Goal: Information Seeking & Learning: Find specific fact

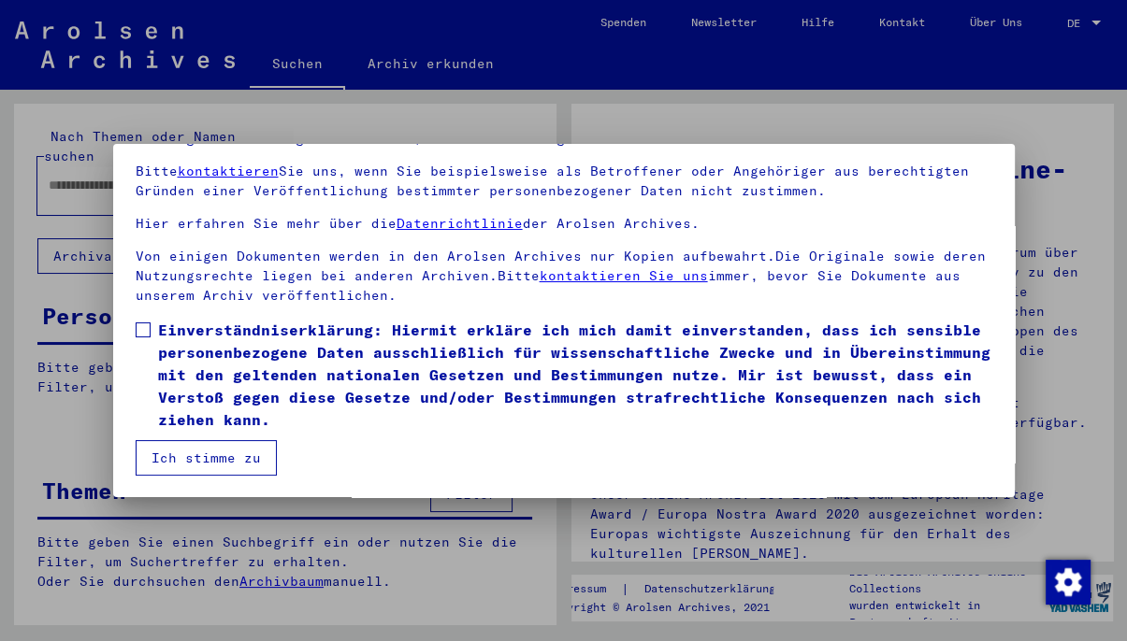
scroll to position [157, 0]
click at [146, 330] on span at bounding box center [143, 329] width 15 height 15
click at [234, 458] on button "Ich stimme zu" at bounding box center [206, 457] width 141 height 36
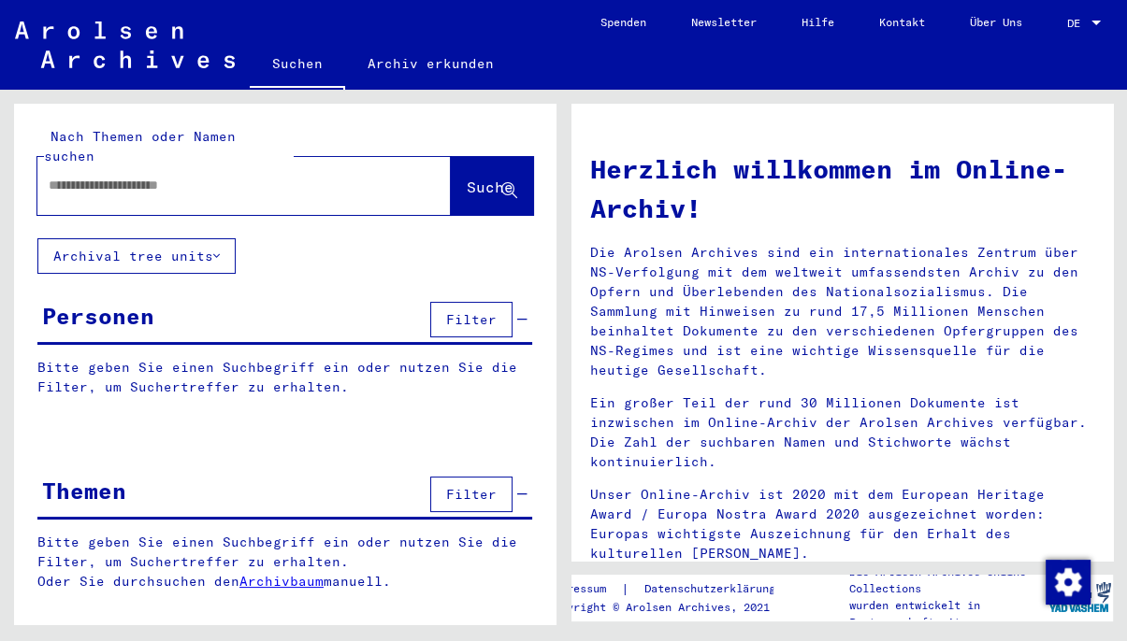
click at [107, 176] on input "text" at bounding box center [222, 186] width 346 height 20
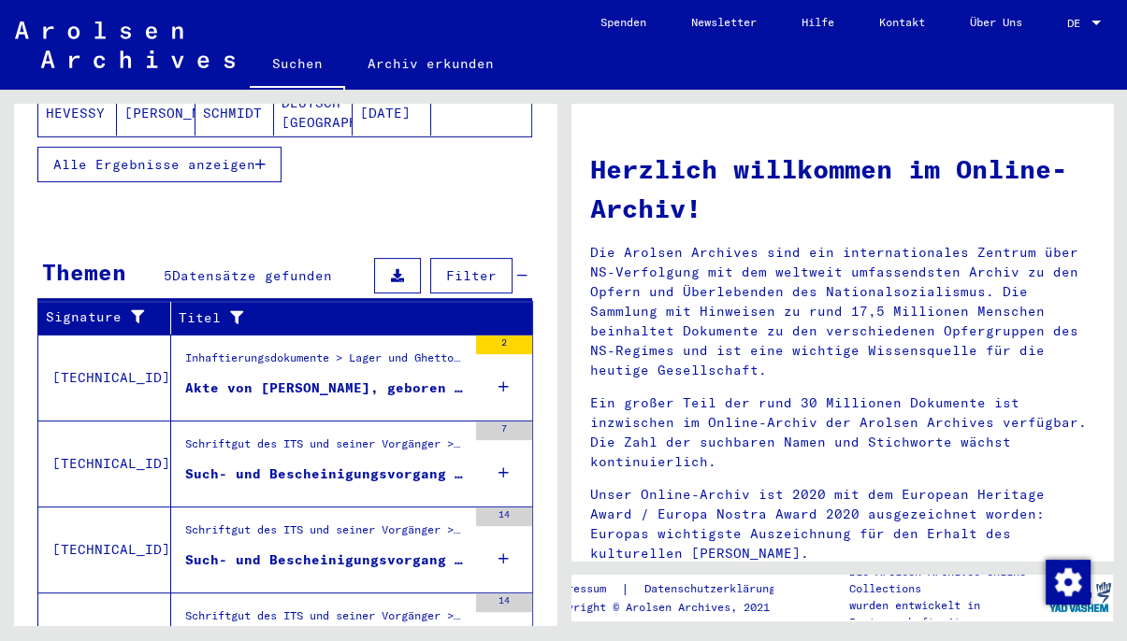
scroll to position [619, 0]
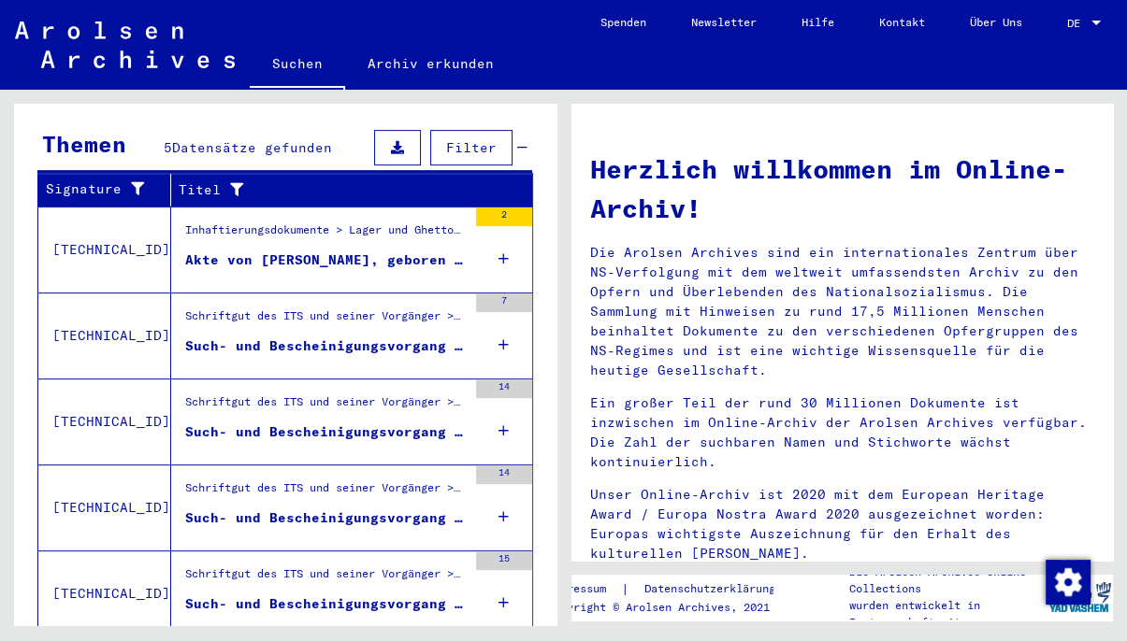
click at [343, 251] on div "Akte von [PERSON_NAME], geboren am [DEMOGRAPHIC_DATA], geboren in [GEOGRAPHIC_D…" at bounding box center [325, 261] width 281 height 20
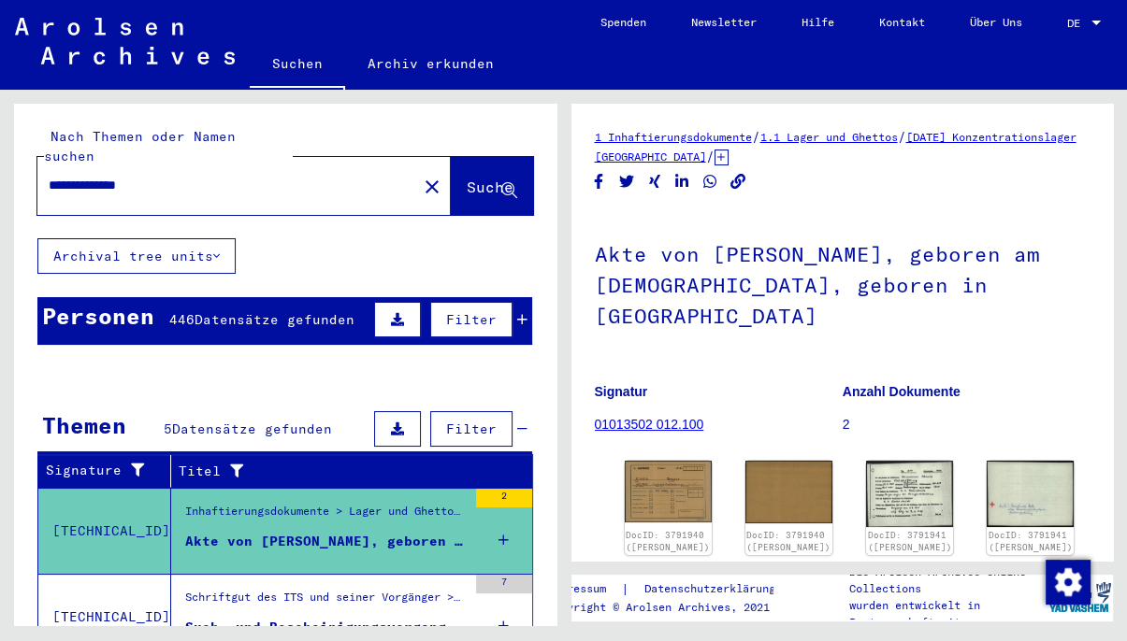
click at [250, 176] on input "**********" at bounding box center [227, 186] width 357 height 20
type input "**********"
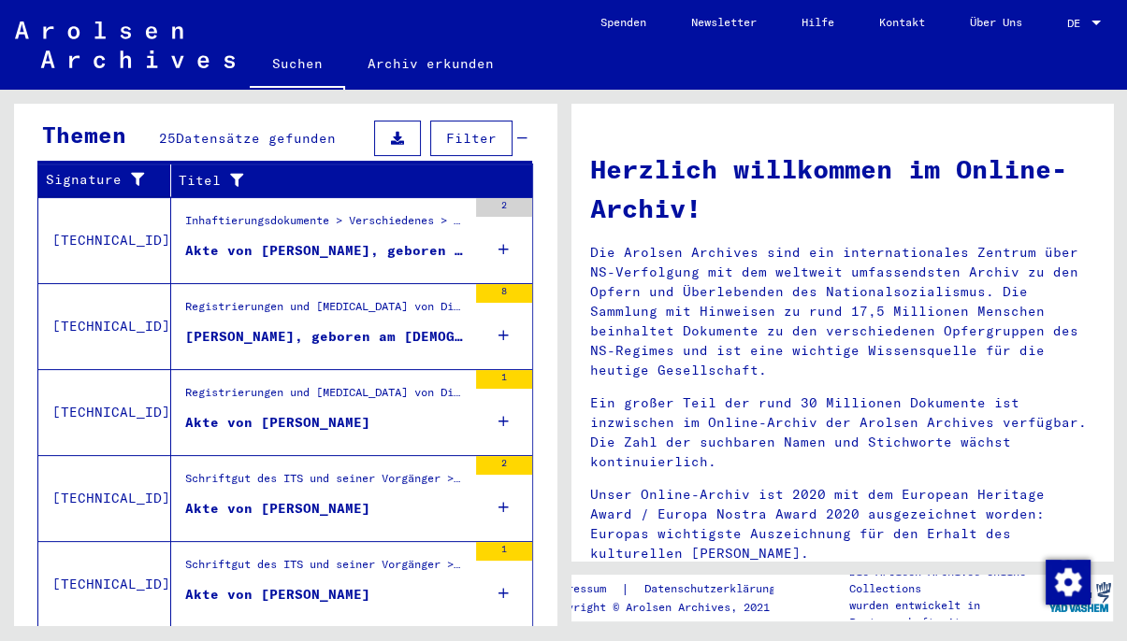
scroll to position [309, 0]
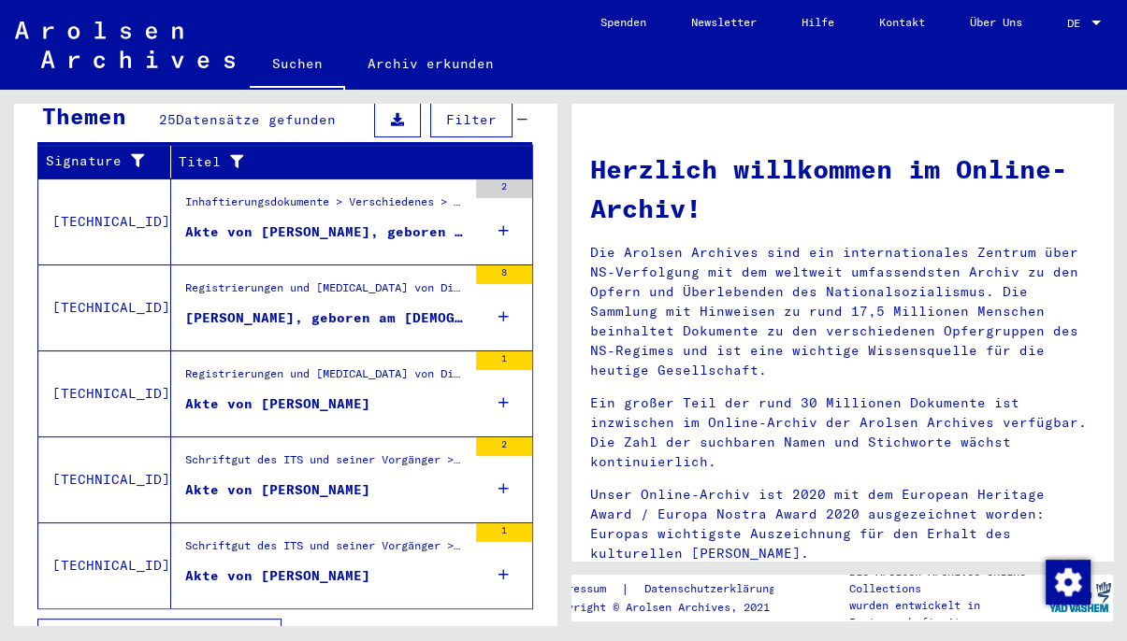
click at [259, 223] on div "Akte von [PERSON_NAME], geboren am [DEMOGRAPHIC_DATA]" at bounding box center [325, 233] width 281 height 20
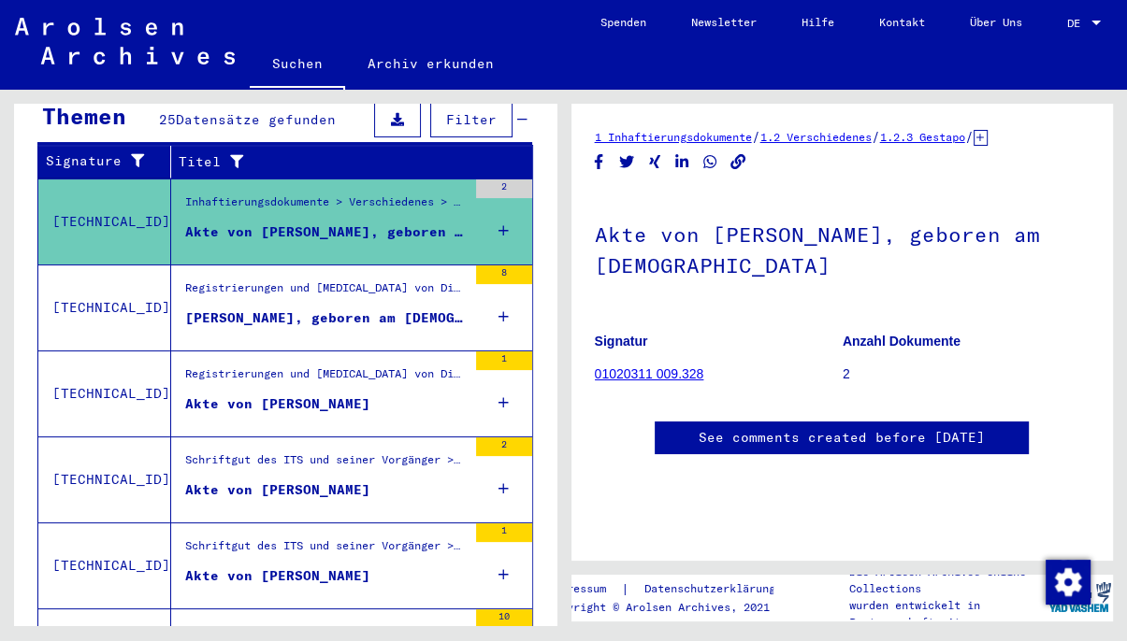
click at [685, 372] on link "01020311 009.328" at bounding box center [649, 373] width 109 height 15
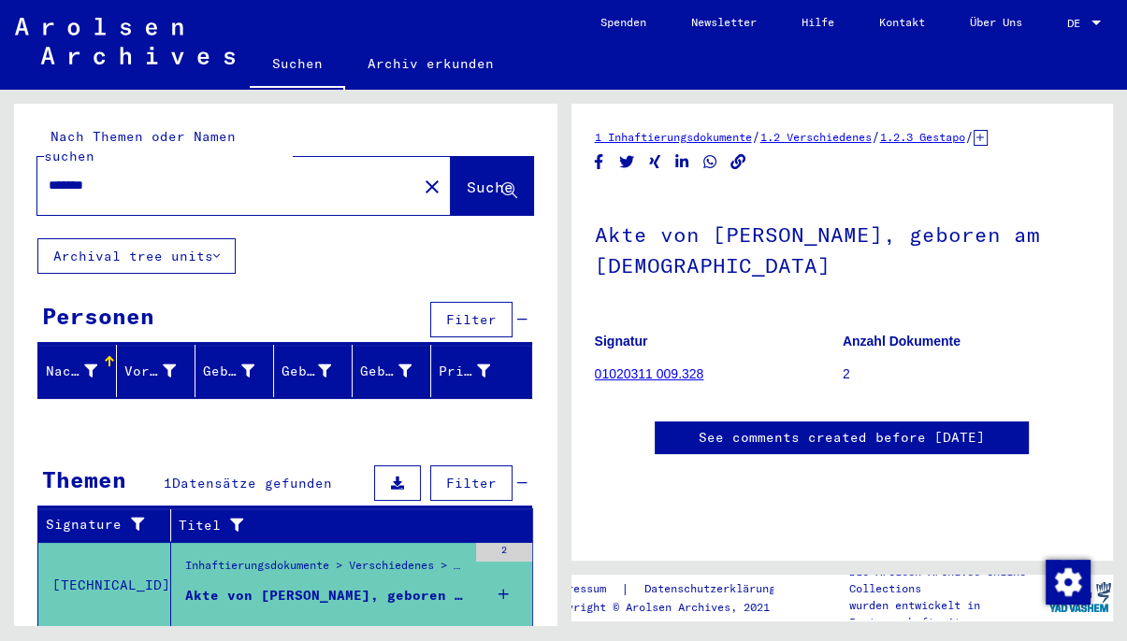
scroll to position [35, 0]
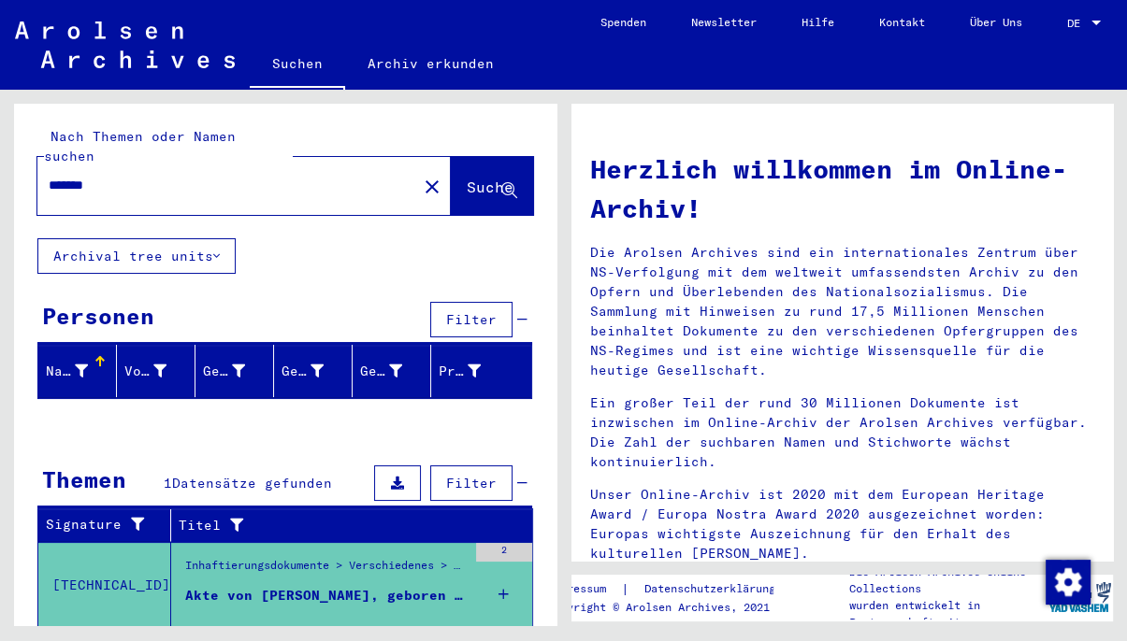
scroll to position [35, 0]
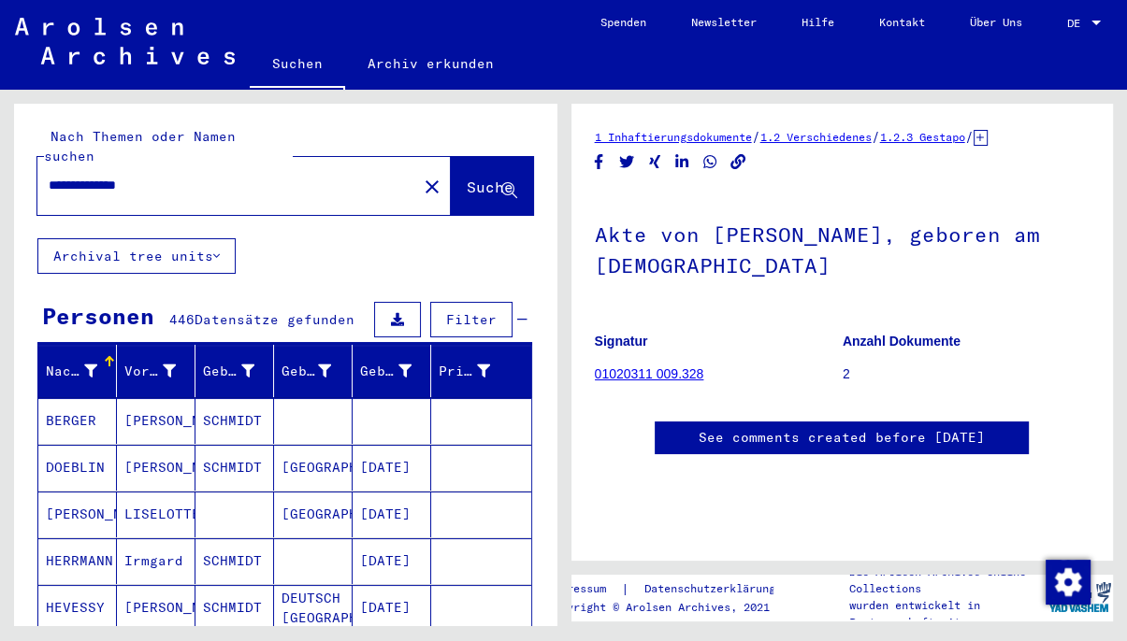
click at [95, 176] on input "**********" at bounding box center [227, 186] width 357 height 20
click at [467, 178] on span "Suche" at bounding box center [490, 187] width 47 height 19
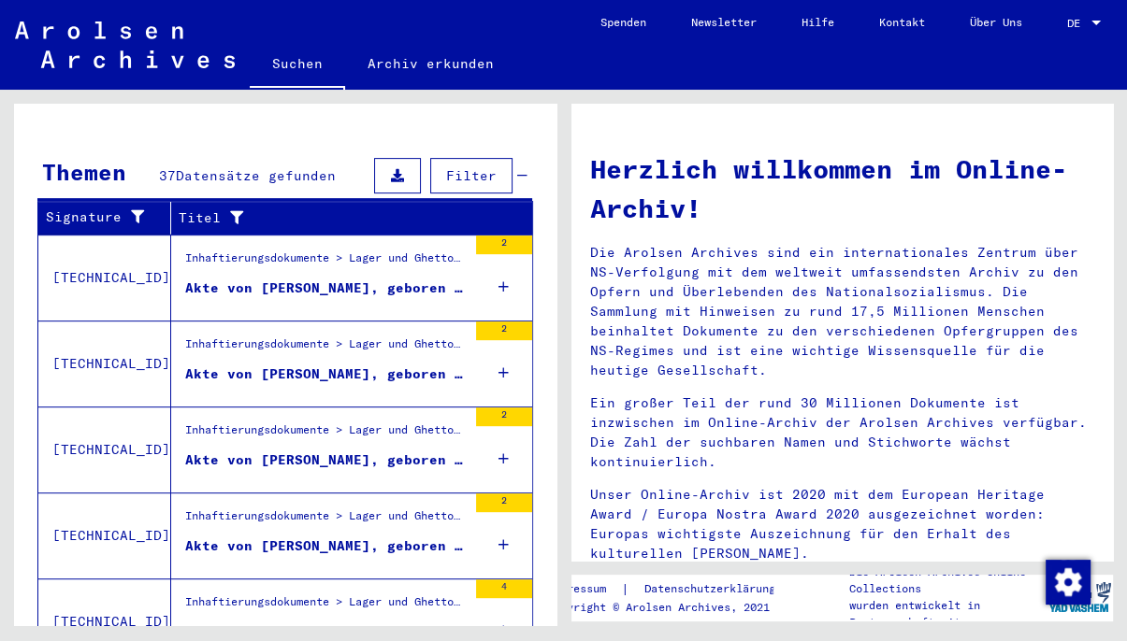
scroll to position [619, 0]
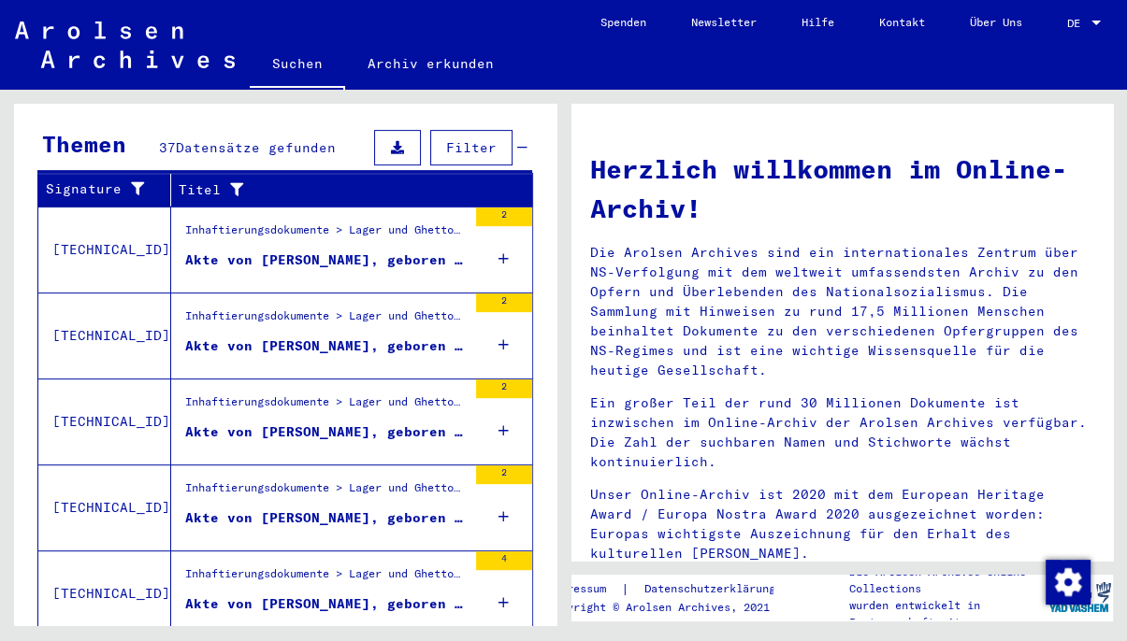
click at [278, 224] on figure "Inhaftierungsdokumente > Lager und Ghettos > Konzentrationslager [GEOGRAPHIC_DA…" at bounding box center [325, 236] width 281 height 28
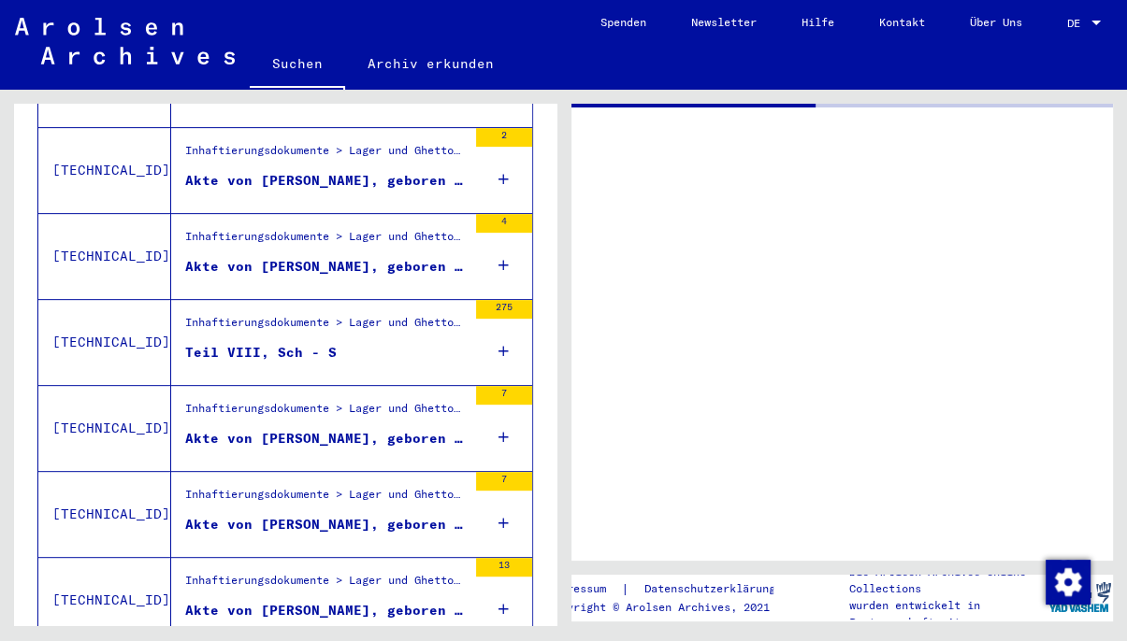
scroll to position [283, 0]
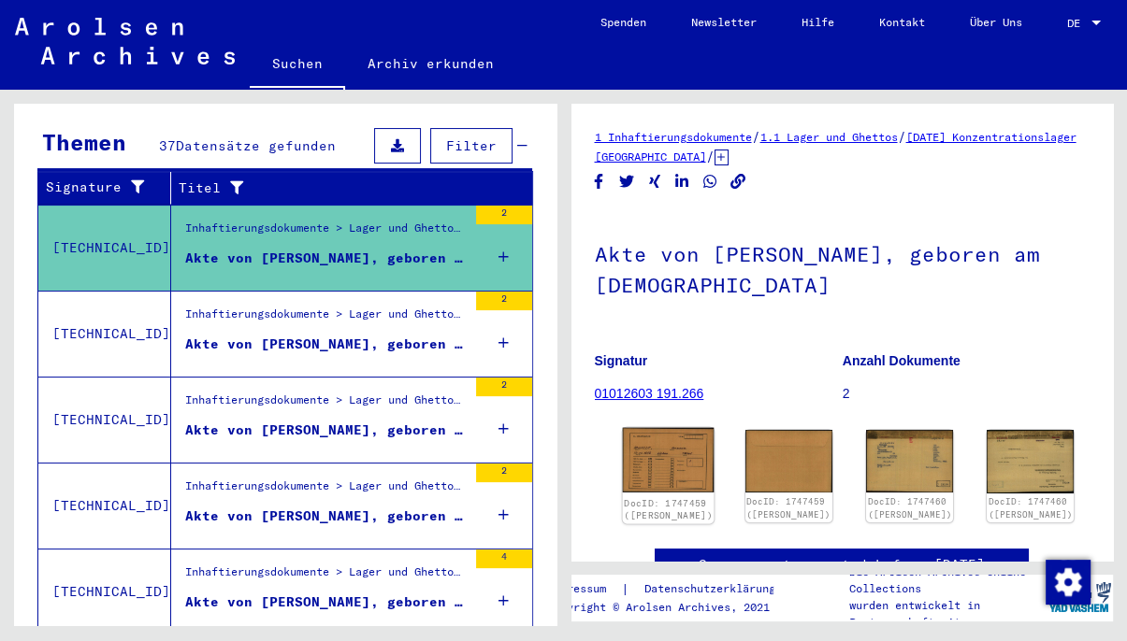
click at [667, 466] on img at bounding box center [668, 460] width 92 height 65
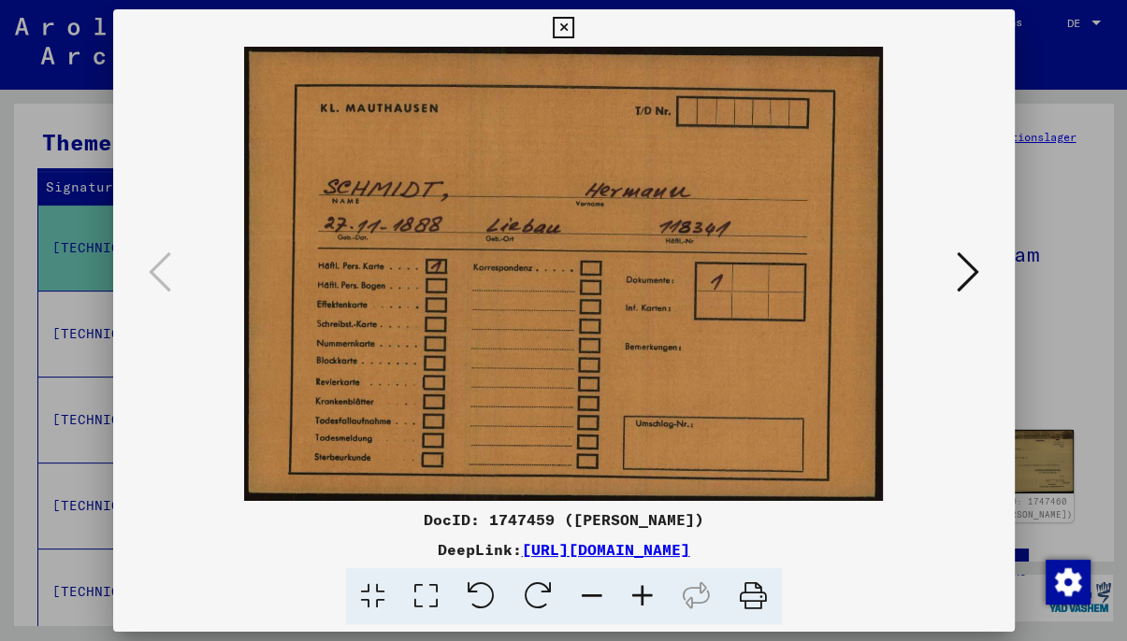
click at [574, 25] on icon at bounding box center [564, 28] width 22 height 22
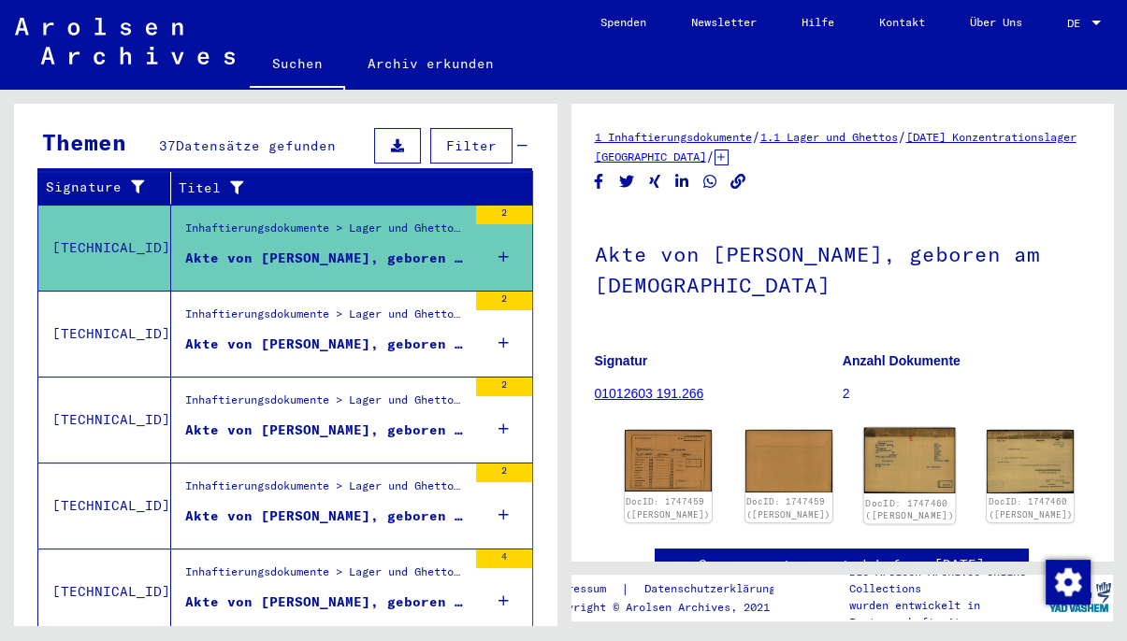
click at [884, 456] on img at bounding box center [910, 460] width 92 height 65
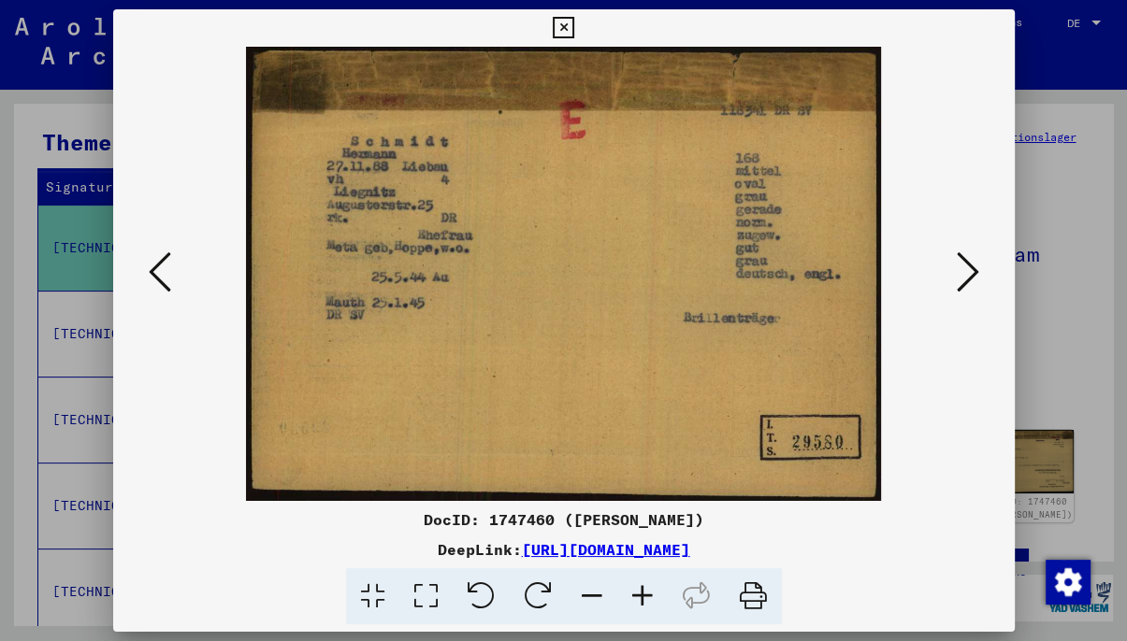
click at [970, 265] on icon at bounding box center [967, 272] width 22 height 45
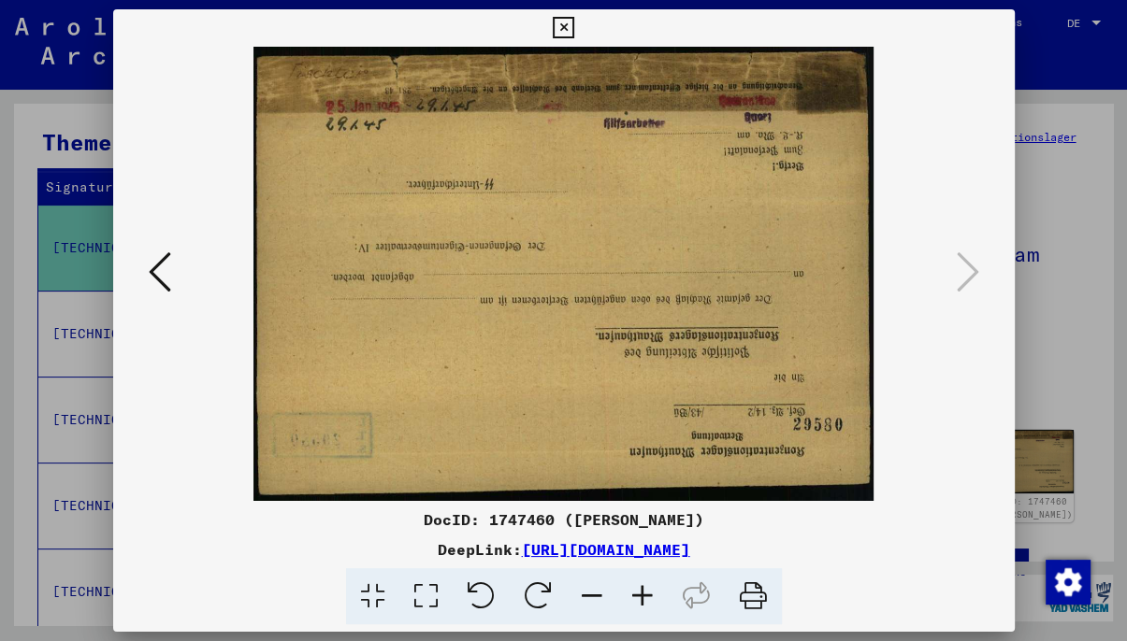
click at [574, 28] on icon at bounding box center [564, 28] width 22 height 22
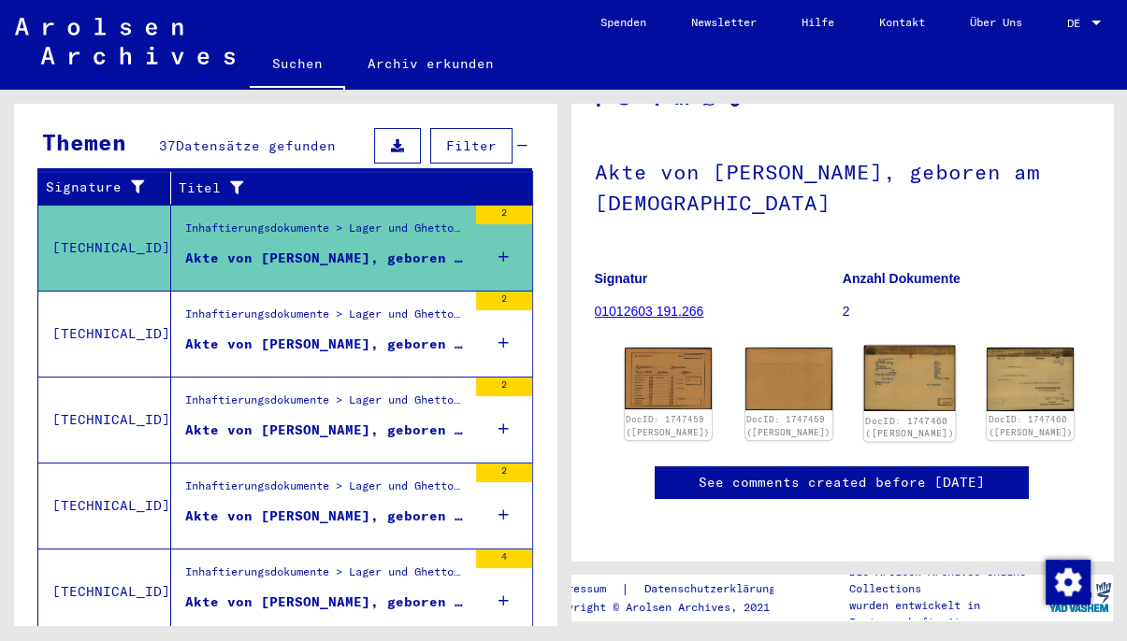
scroll to position [412, 0]
click at [294, 335] on div "Akte von [PERSON_NAME], geboren am [DEMOGRAPHIC_DATA]" at bounding box center [325, 345] width 281 height 20
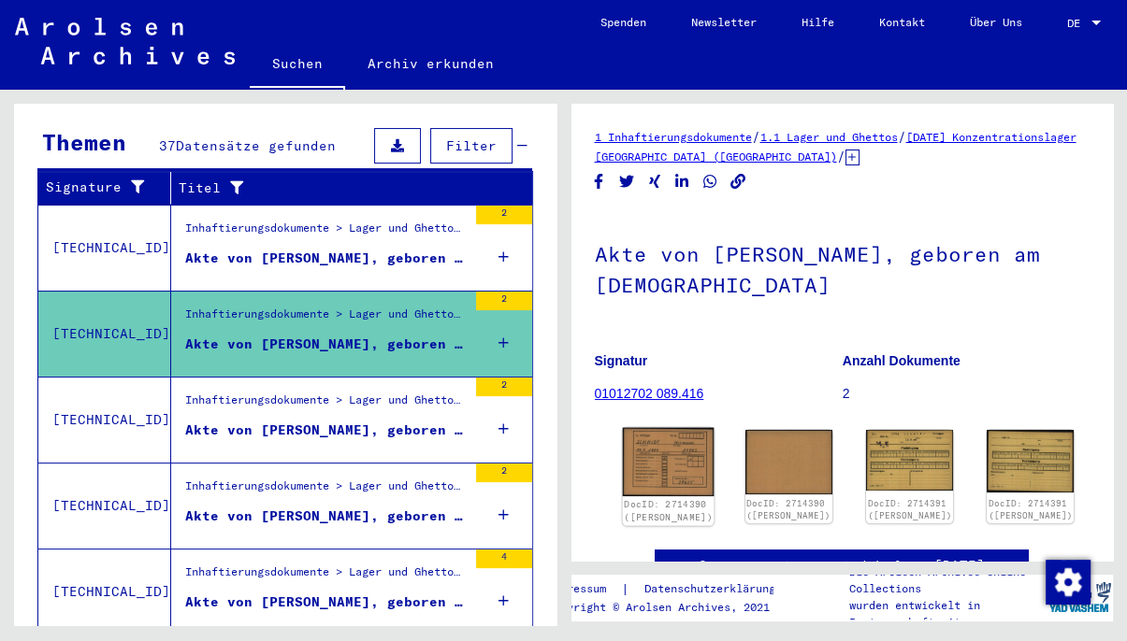
click at [670, 454] on img at bounding box center [668, 462] width 92 height 68
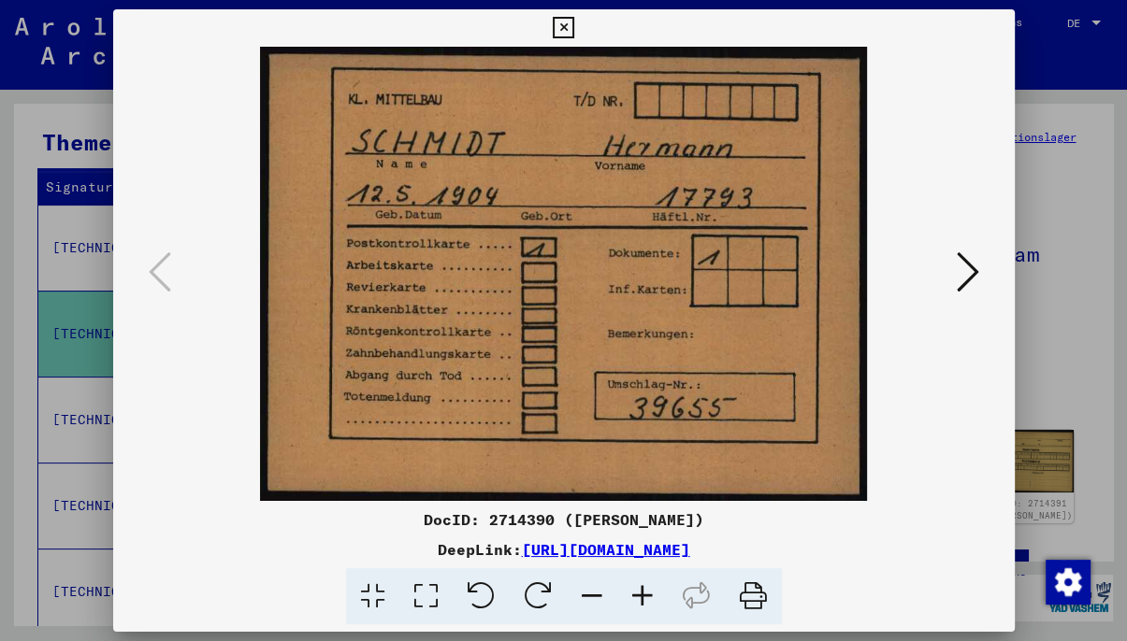
click at [972, 280] on icon at bounding box center [967, 272] width 22 height 45
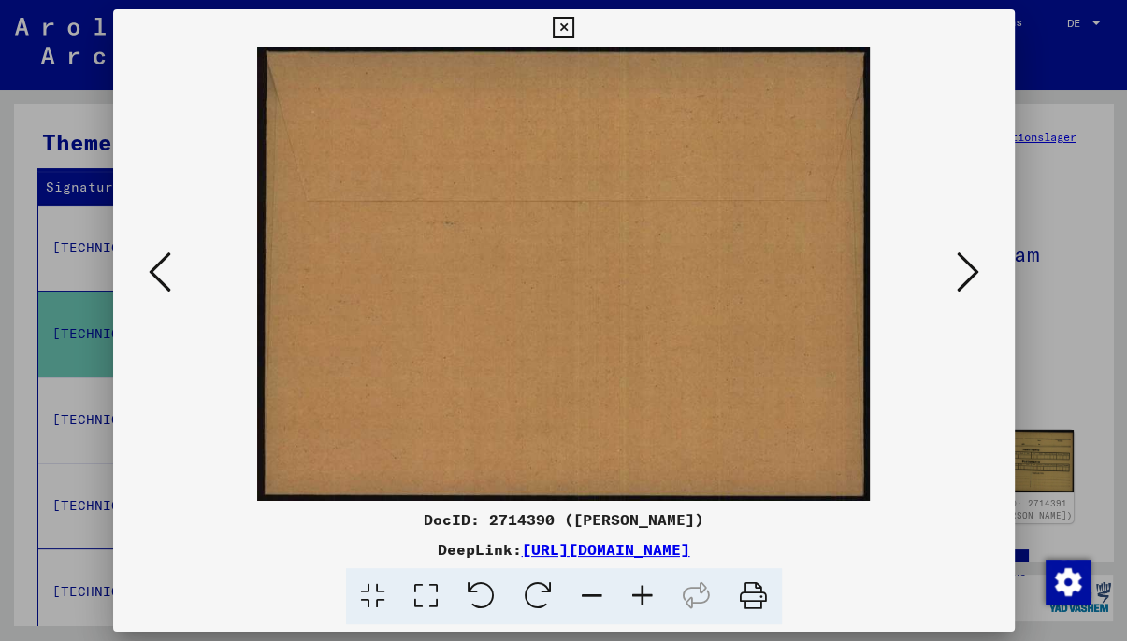
click at [574, 29] on icon at bounding box center [564, 28] width 22 height 22
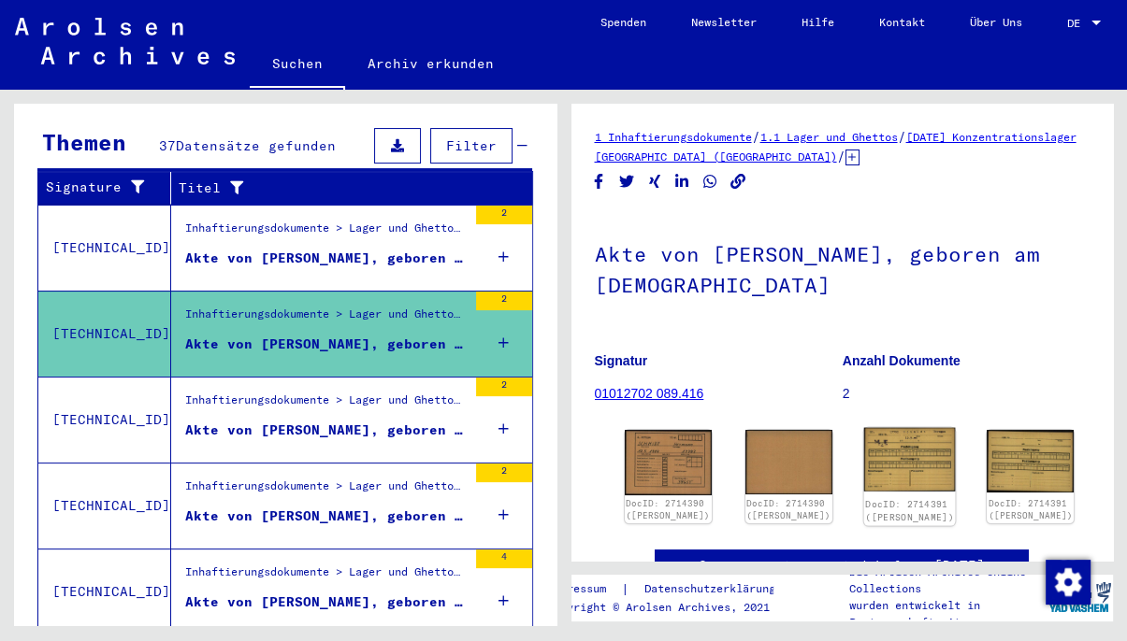
click at [888, 458] on img at bounding box center [910, 460] width 92 height 64
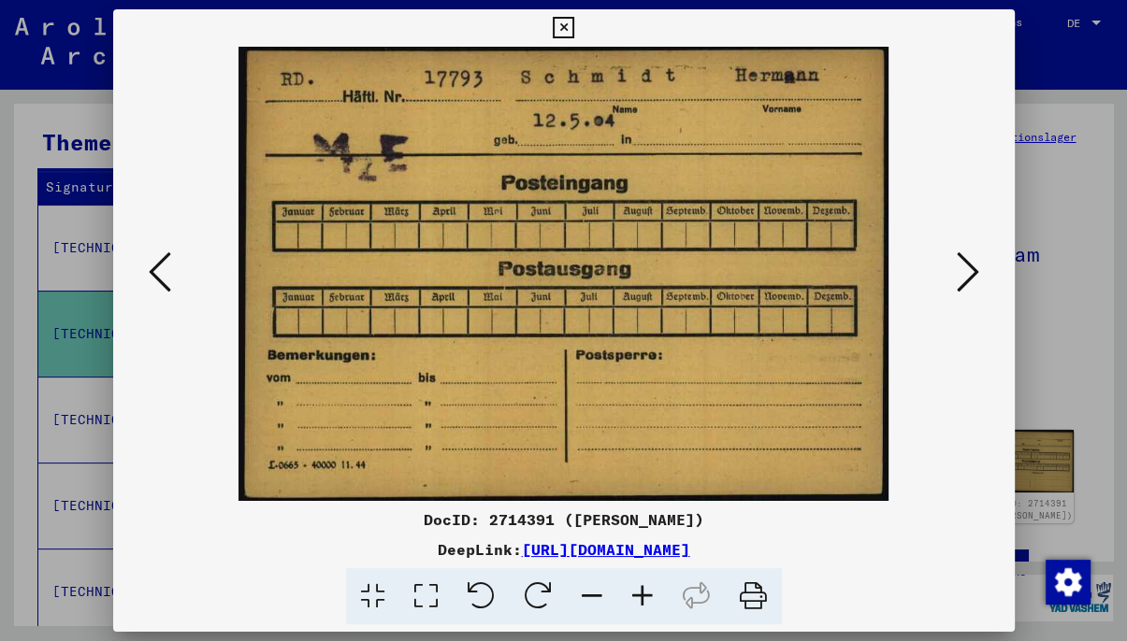
click at [574, 24] on icon at bounding box center [564, 28] width 22 height 22
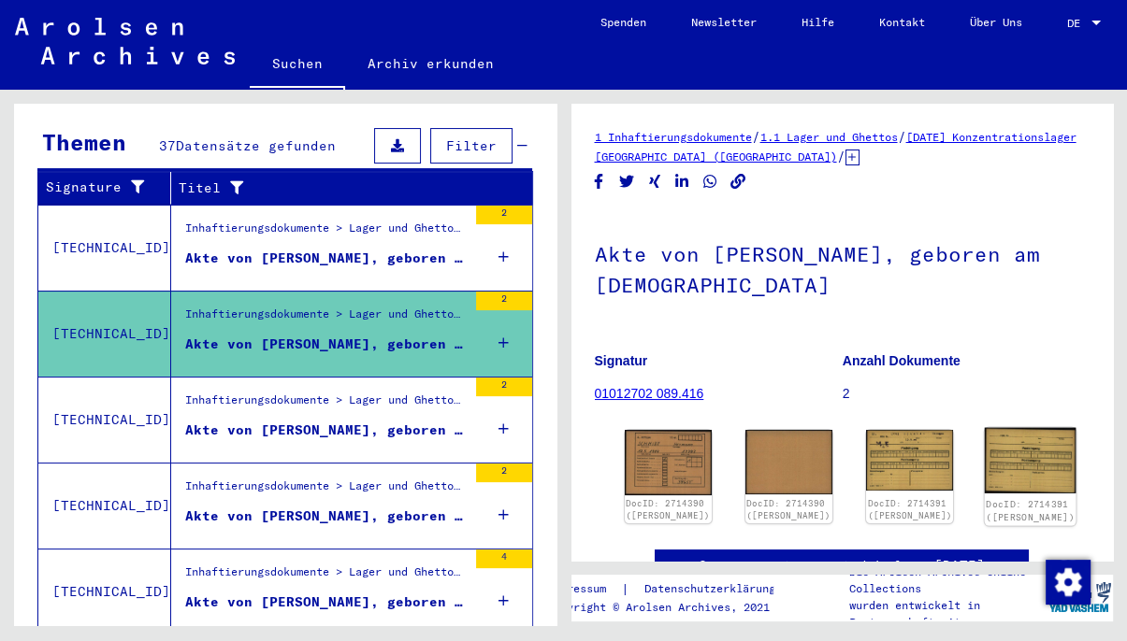
click at [984, 448] on img at bounding box center [1030, 460] width 92 height 65
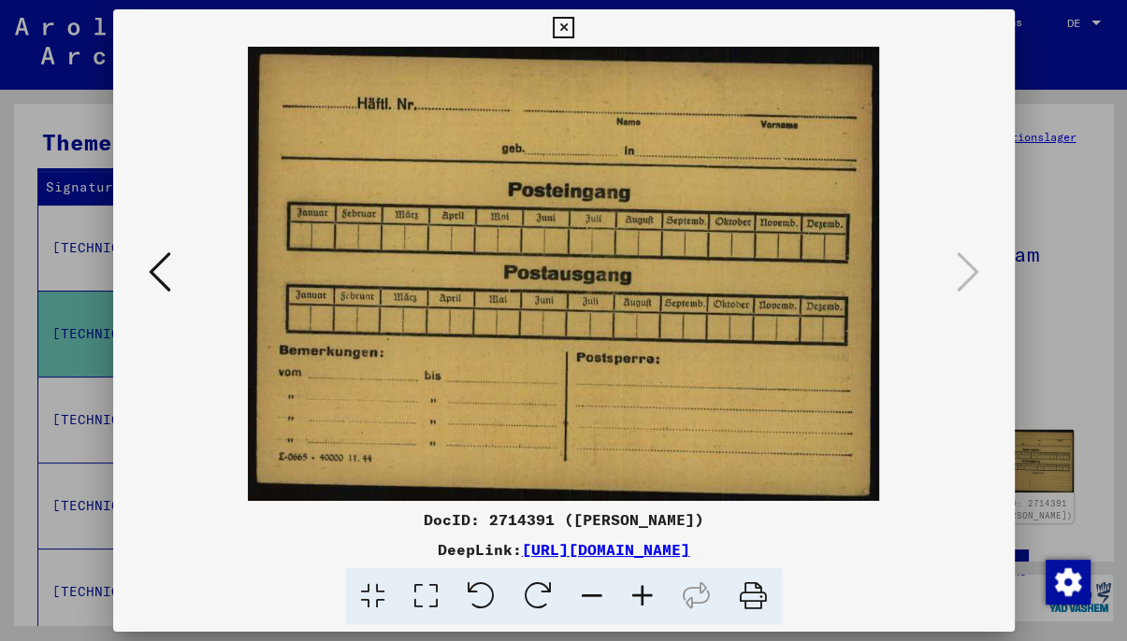
click at [574, 25] on icon at bounding box center [564, 28] width 22 height 22
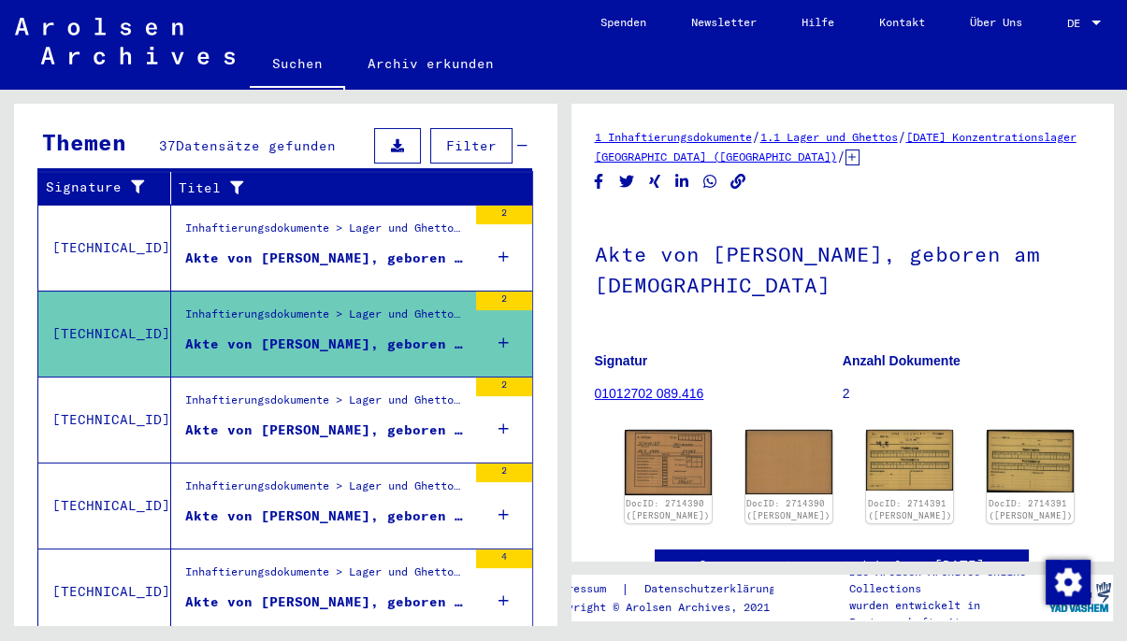
click at [271, 394] on div "Inhaftierungsdokumente > Lager und Ghettos > Konzentrationslager [GEOGRAPHIC_DA…" at bounding box center [325, 405] width 281 height 26
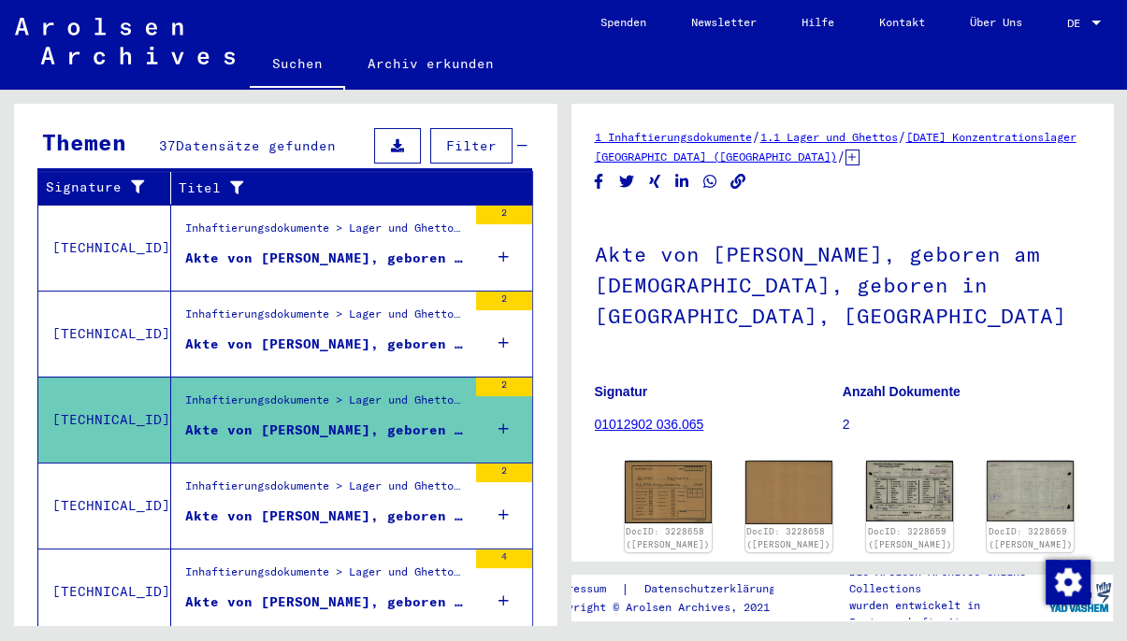
click at [340, 507] on div "Akte von [PERSON_NAME], geboren am [DEMOGRAPHIC_DATA], geboren in [GEOGRAPHIC_D…" at bounding box center [325, 517] width 281 height 20
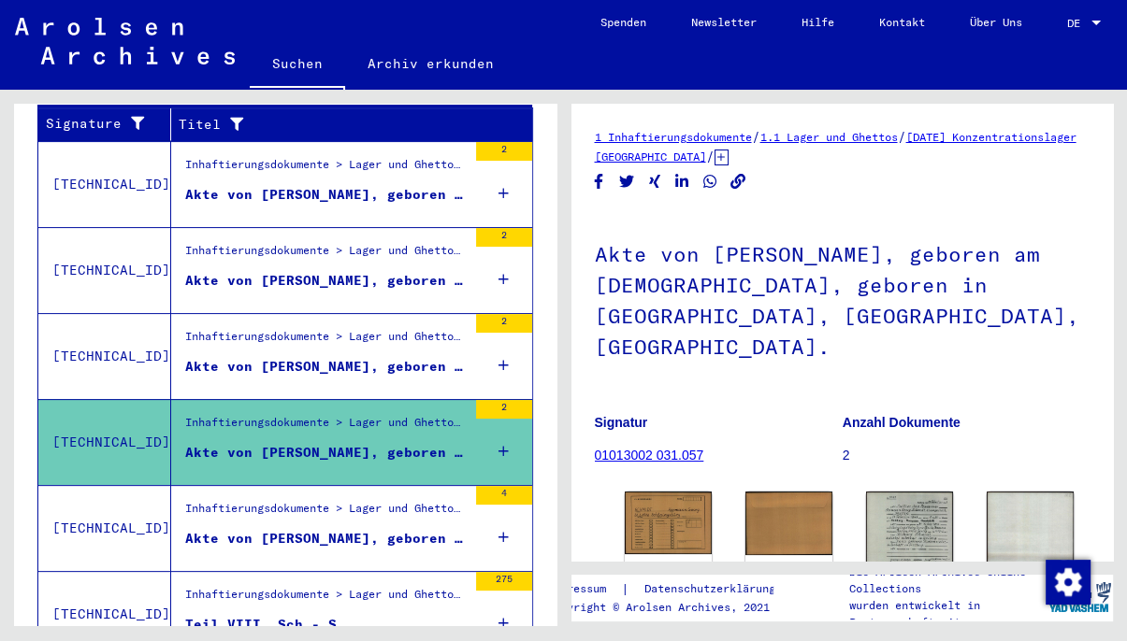
scroll to position [386, 0]
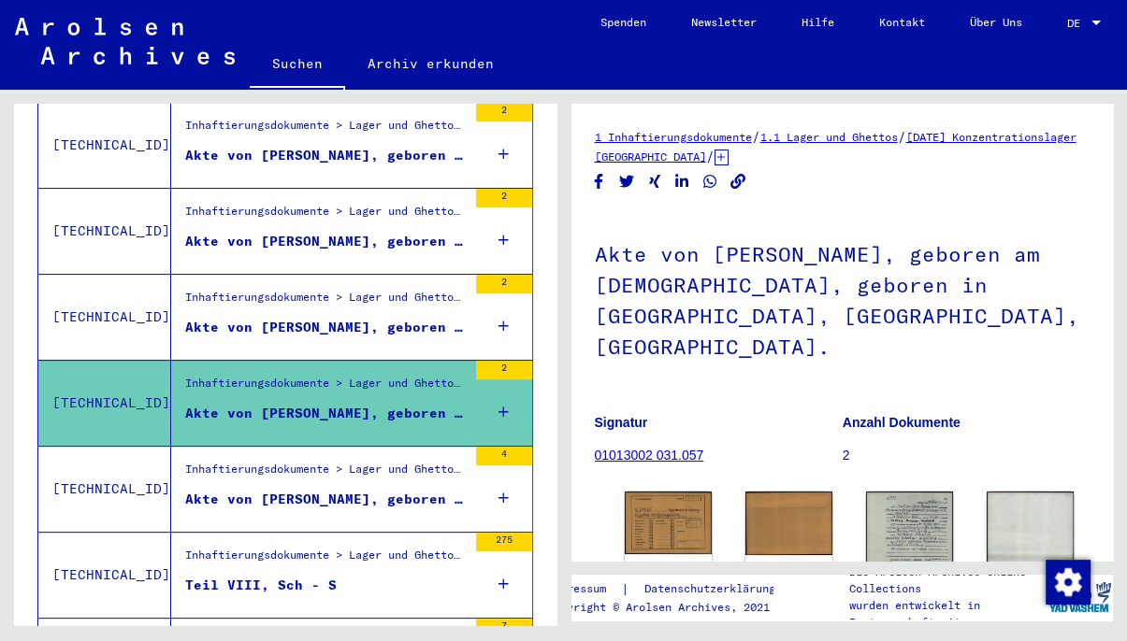
click at [342, 490] on div "Akte von [PERSON_NAME], geboren am [DEMOGRAPHIC_DATA], geboren in [GEOGRAPHIC_D…" at bounding box center [325, 500] width 281 height 20
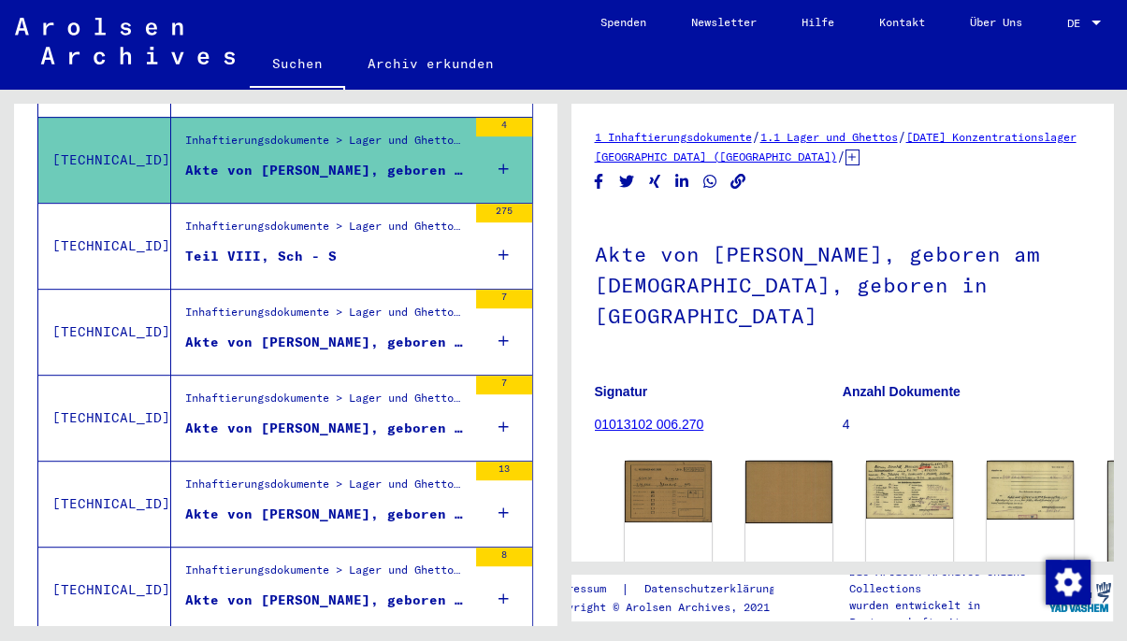
scroll to position [799, 0]
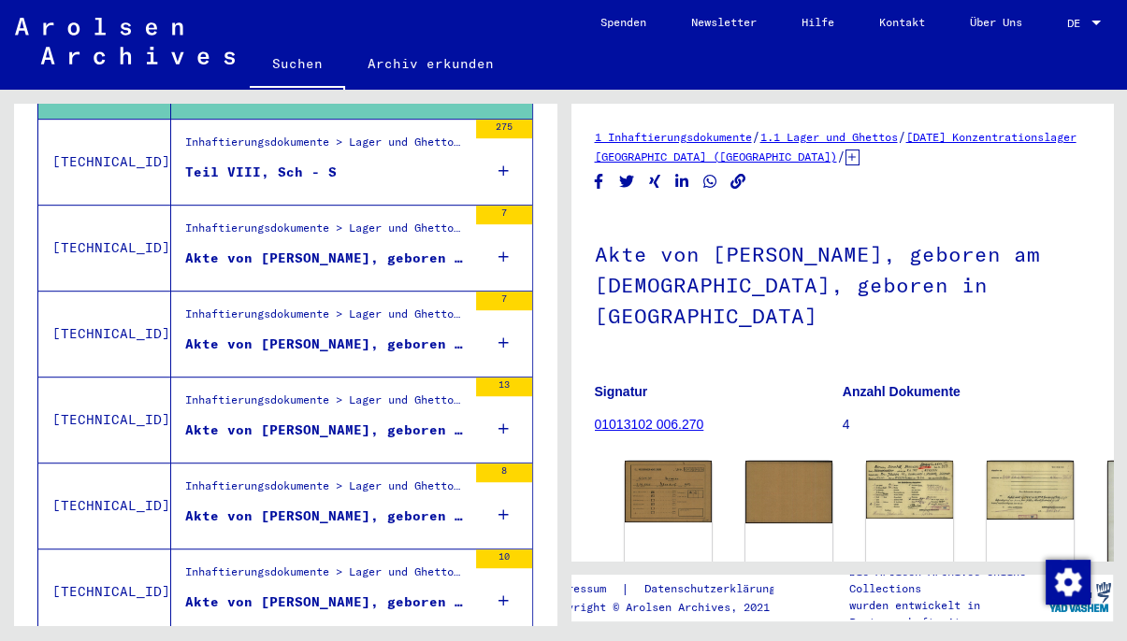
click at [331, 249] on div "Akte von [PERSON_NAME], geboren am [DEMOGRAPHIC_DATA]" at bounding box center [325, 259] width 281 height 20
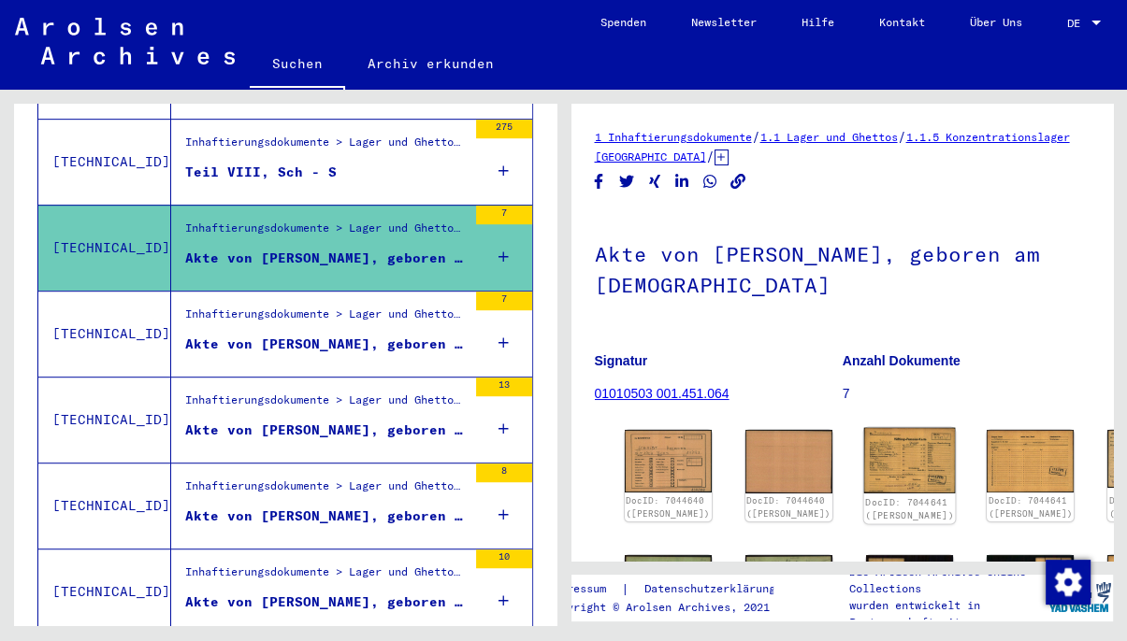
click at [864, 436] on img at bounding box center [910, 460] width 92 height 65
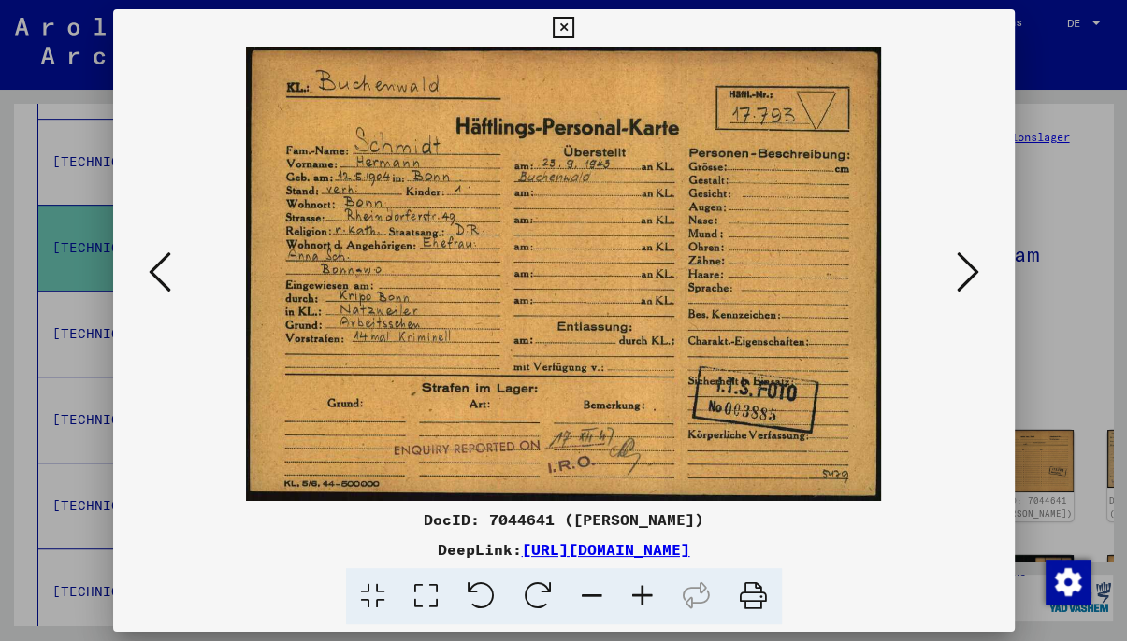
click at [574, 23] on icon at bounding box center [564, 28] width 22 height 22
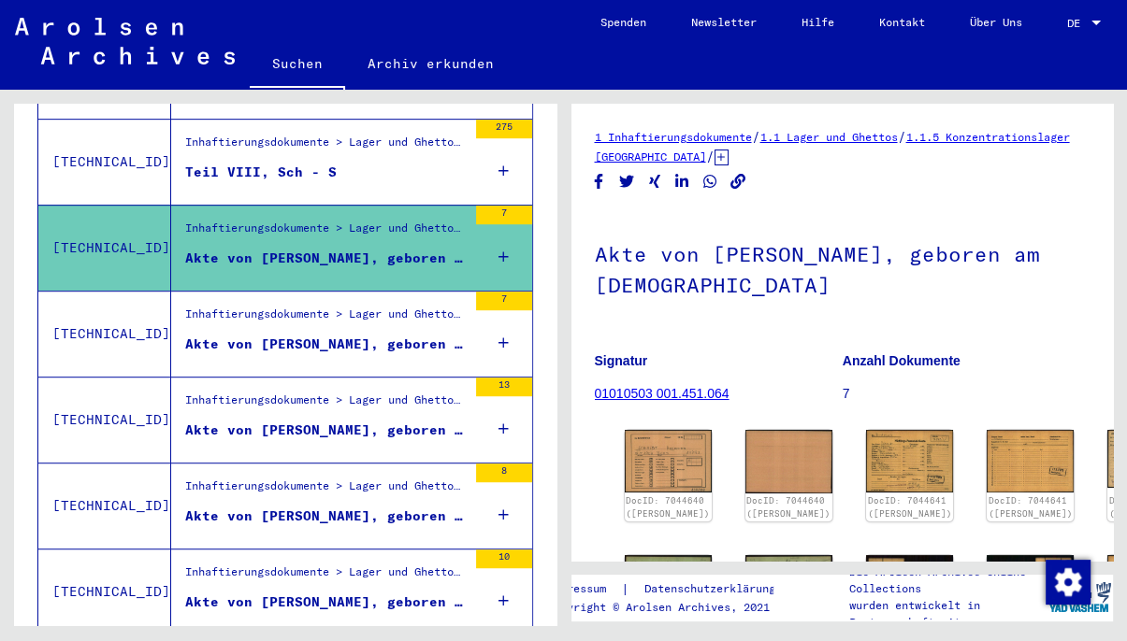
click at [293, 308] on div "Inhaftierungsdokumente > Lager und Ghettos > Konzentrationslager [GEOGRAPHIC_DA…" at bounding box center [325, 319] width 281 height 26
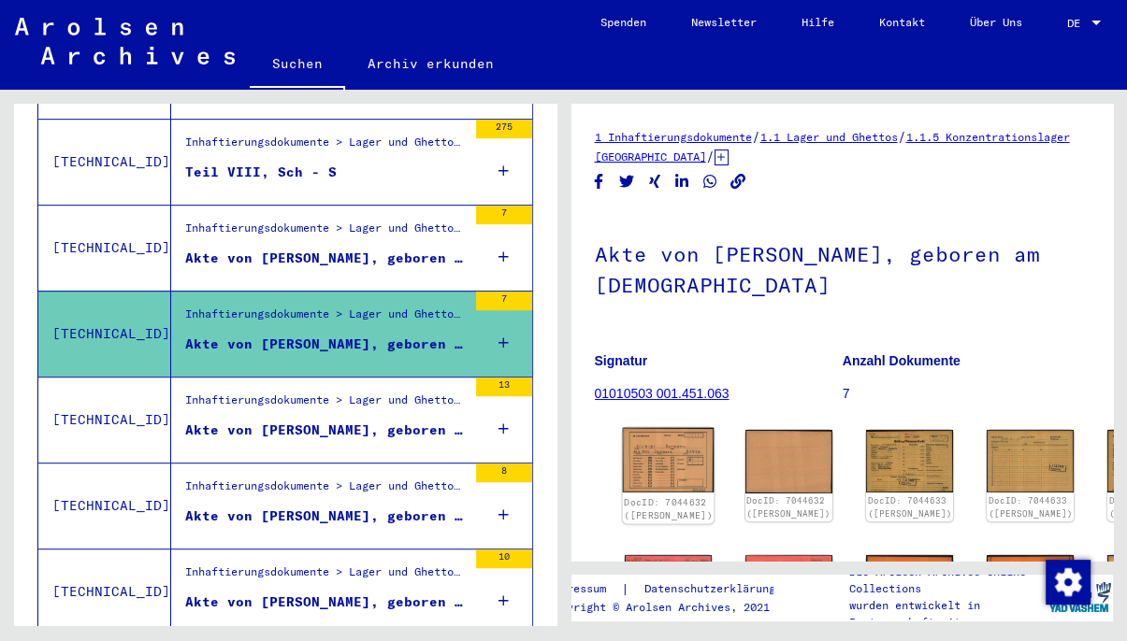
click at [649, 445] on img at bounding box center [668, 460] width 92 height 65
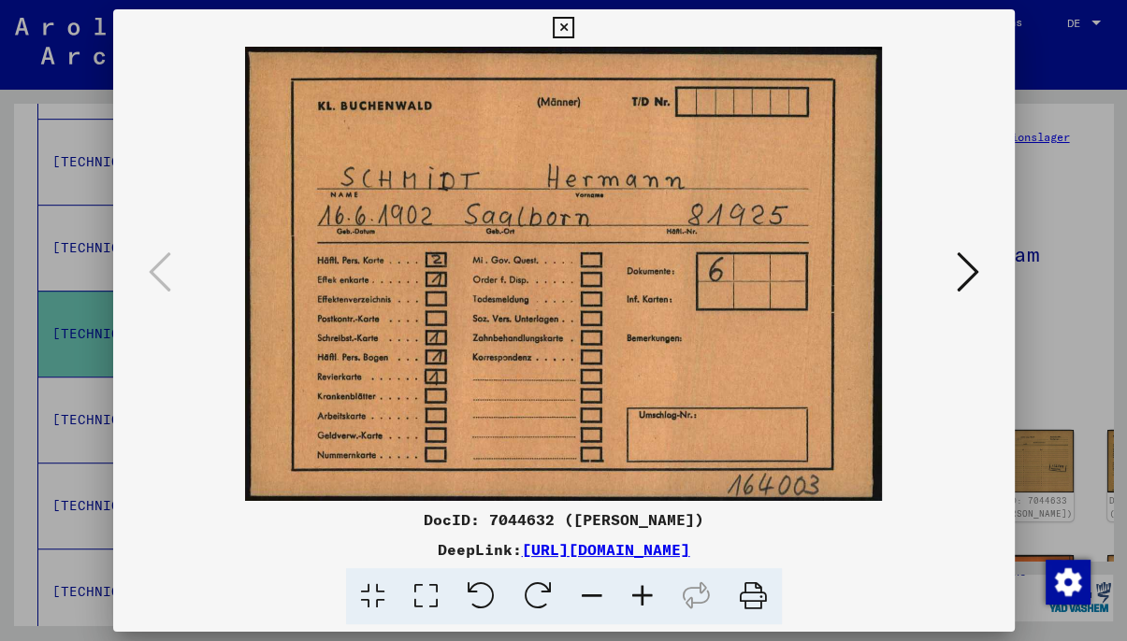
click at [574, 21] on icon at bounding box center [564, 28] width 22 height 22
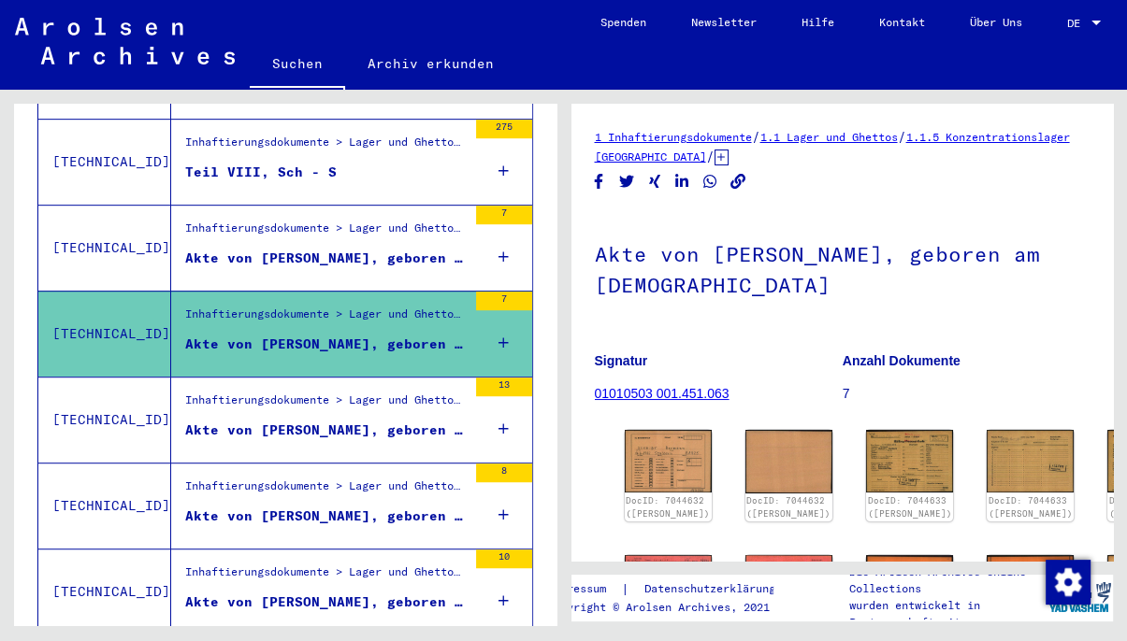
click at [266, 392] on div "Inhaftierungsdokumente > Lager und Ghettos > Konzentrationslager [GEOGRAPHIC_DA…" at bounding box center [325, 405] width 281 height 26
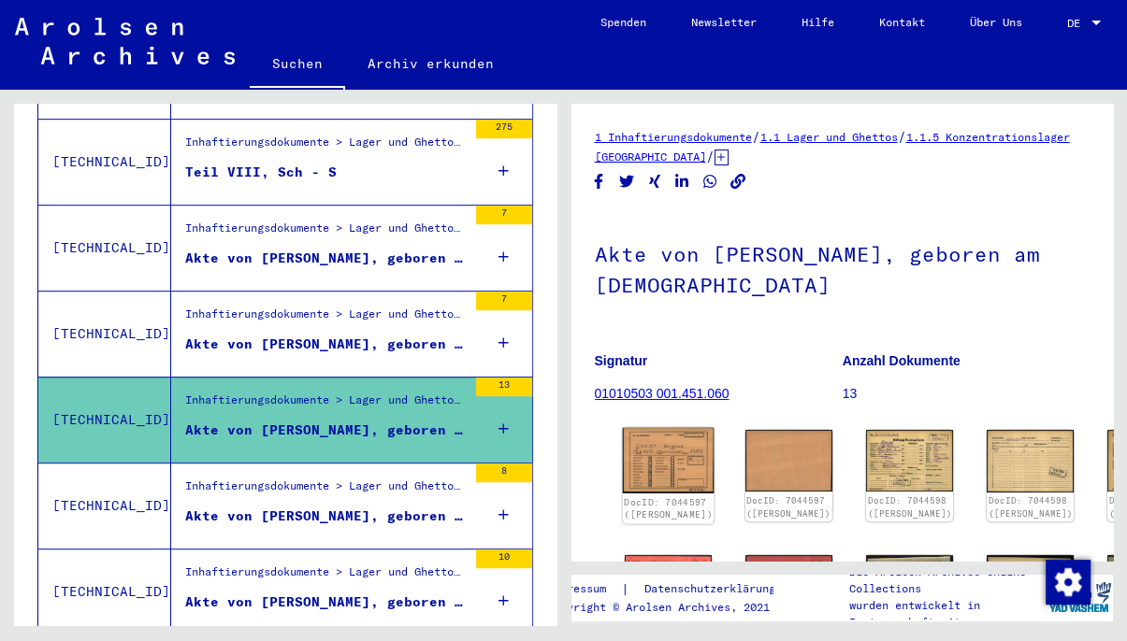
click at [661, 451] on img at bounding box center [668, 460] width 92 height 65
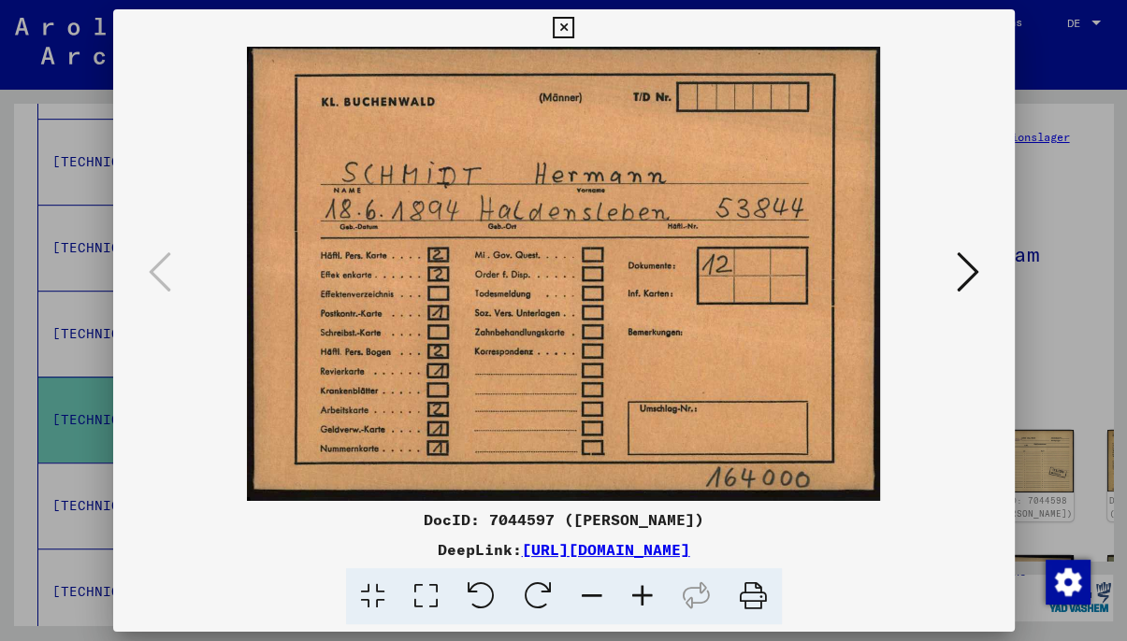
click at [574, 26] on icon at bounding box center [564, 28] width 22 height 22
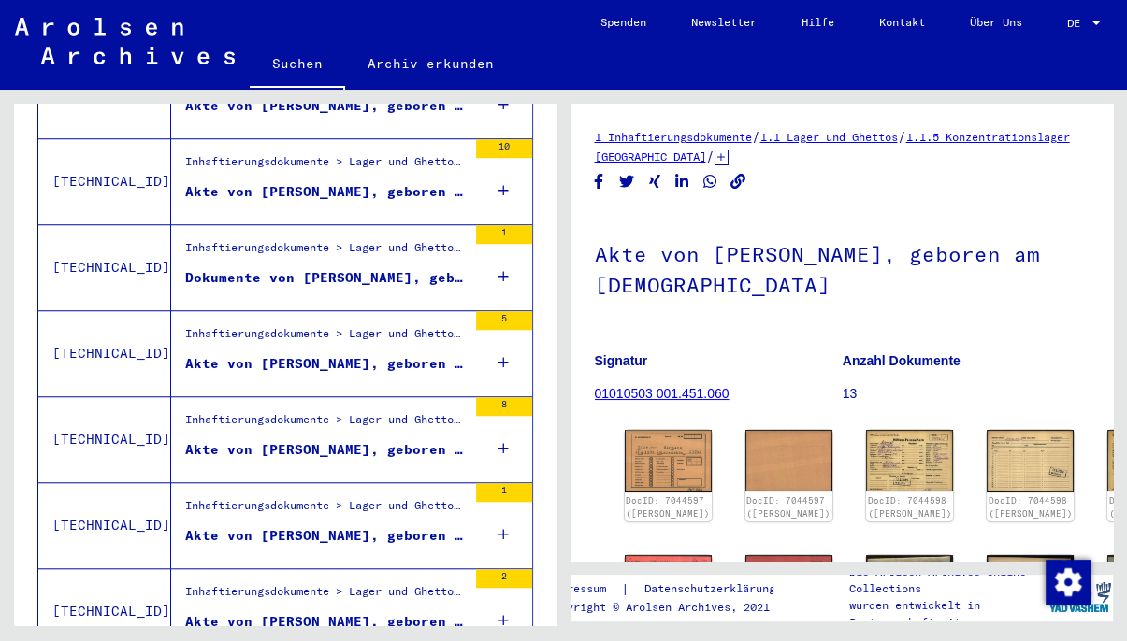
scroll to position [1212, 0]
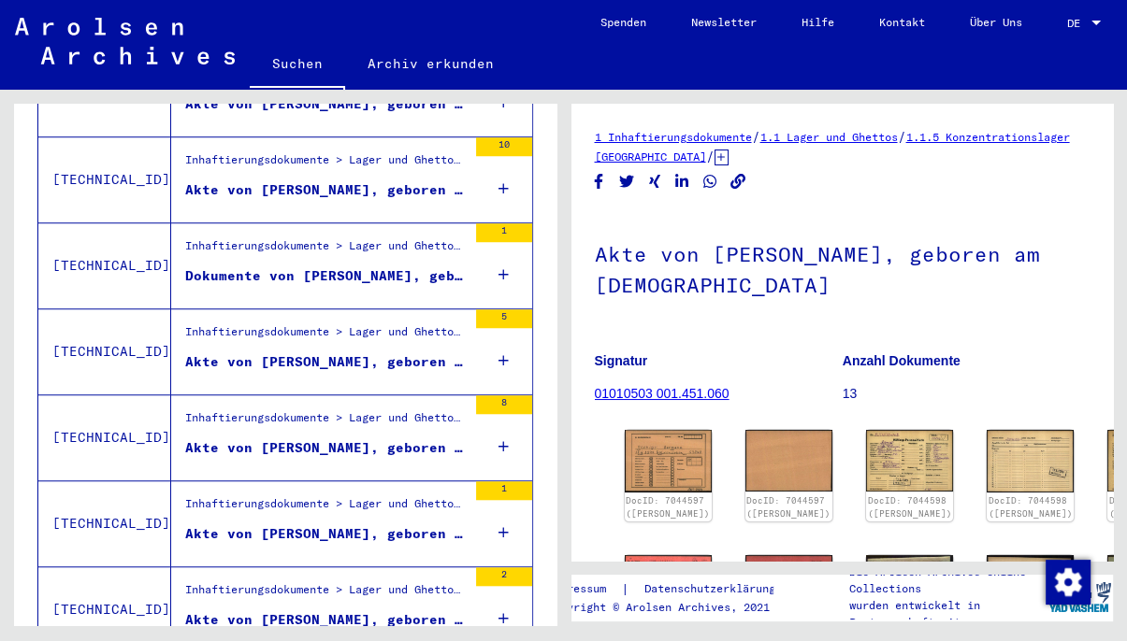
click at [294, 438] on div "Akte von [PERSON_NAME], geboren am [DEMOGRAPHIC_DATA]" at bounding box center [325, 448] width 281 height 20
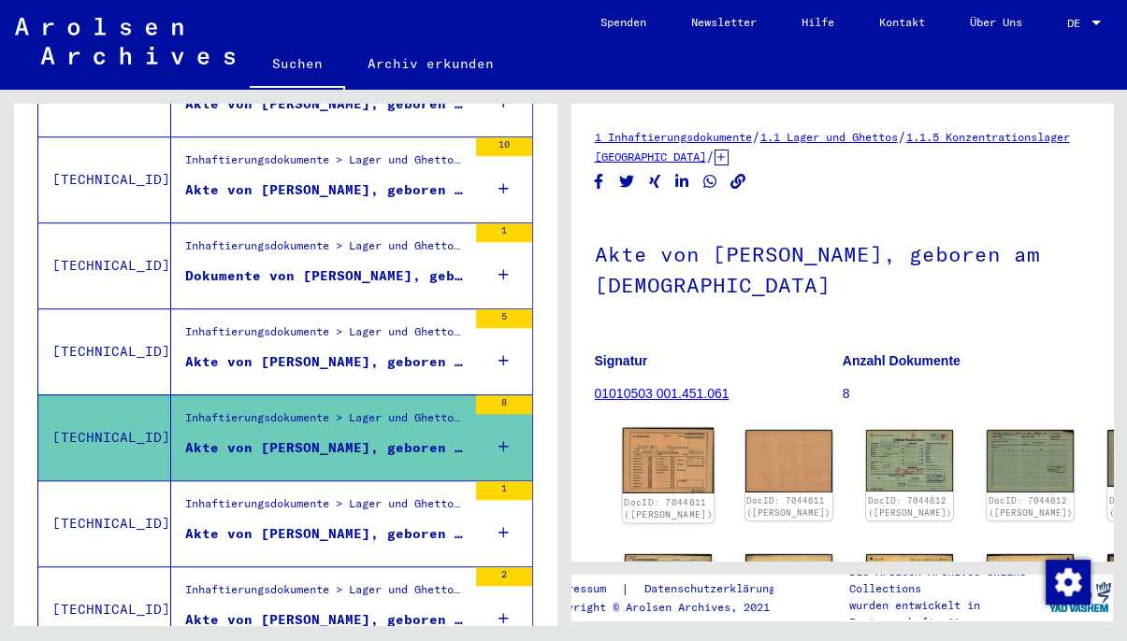
click at [639, 433] on img at bounding box center [668, 460] width 92 height 65
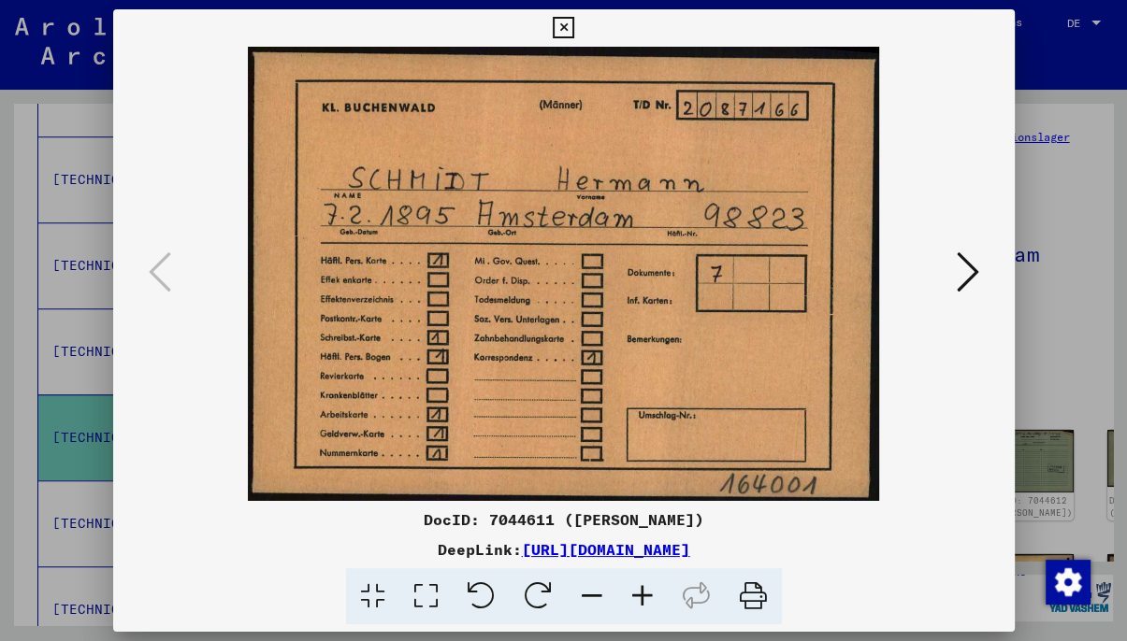
click at [574, 29] on icon at bounding box center [564, 28] width 22 height 22
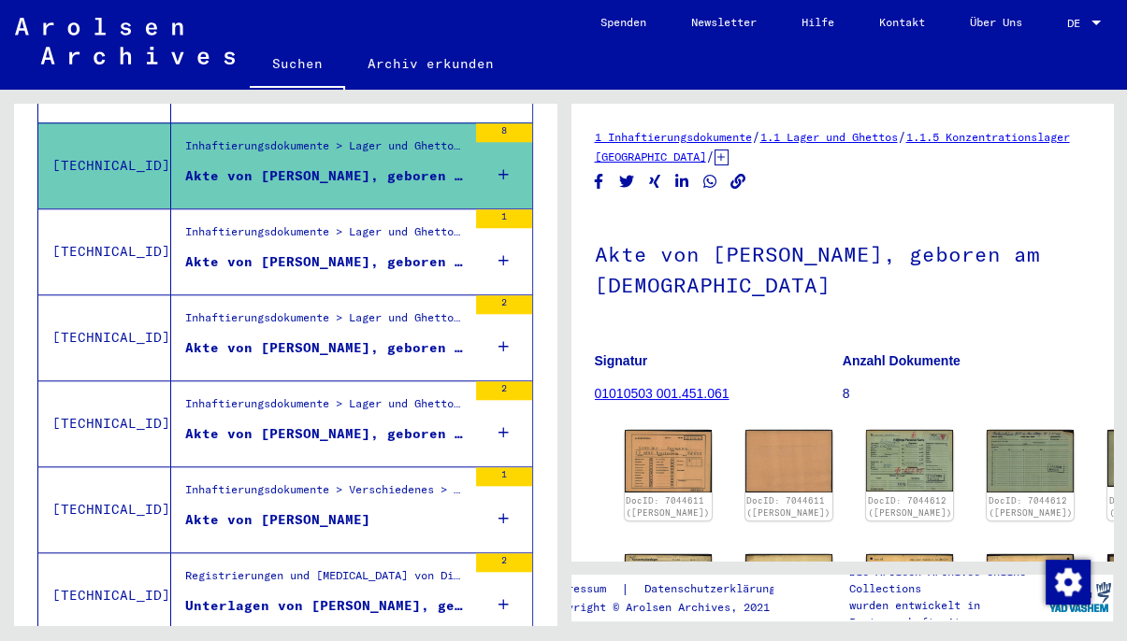
scroll to position [1522, 0]
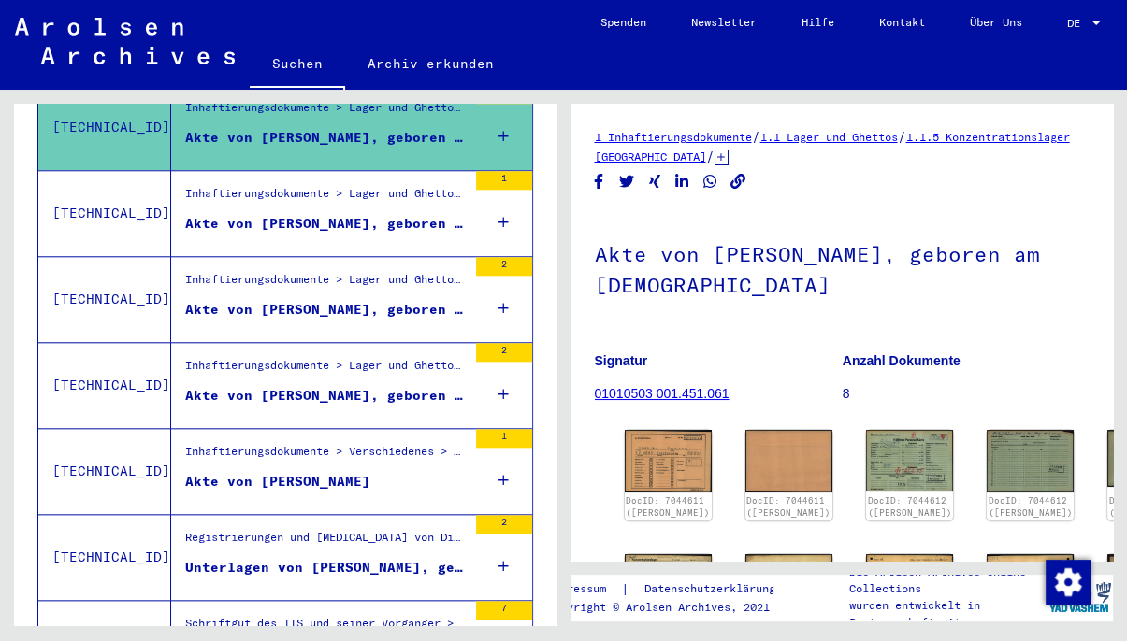
click at [338, 386] on div "Akte von [PERSON_NAME], geboren am [DEMOGRAPHIC_DATA]" at bounding box center [325, 396] width 281 height 20
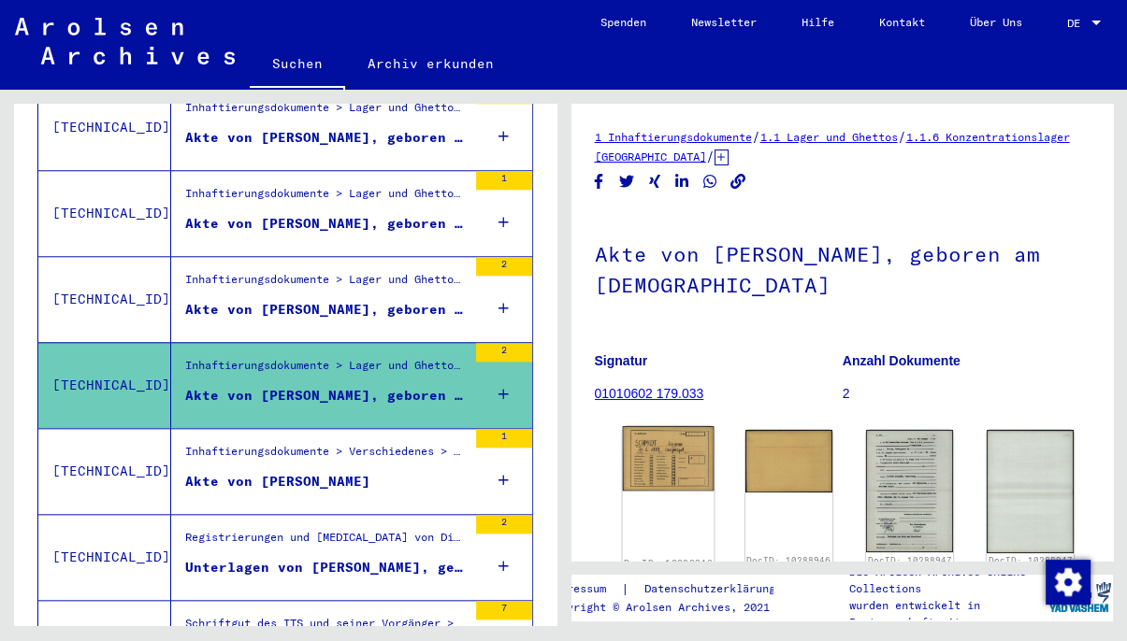
click at [683, 473] on img at bounding box center [668, 458] width 92 height 65
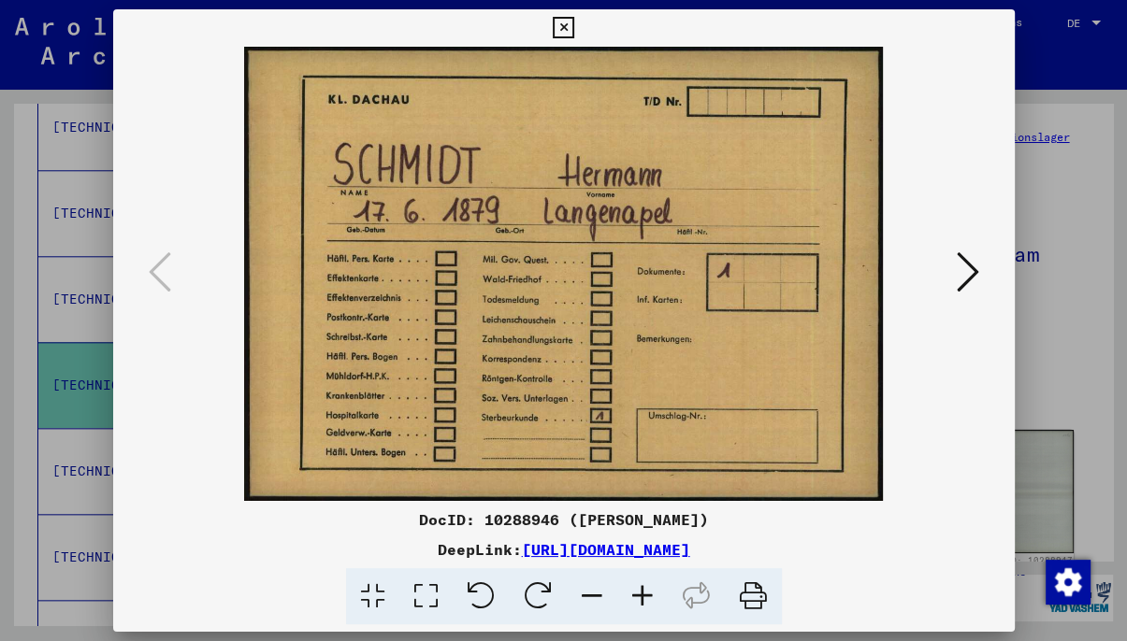
click at [574, 24] on icon at bounding box center [564, 28] width 22 height 22
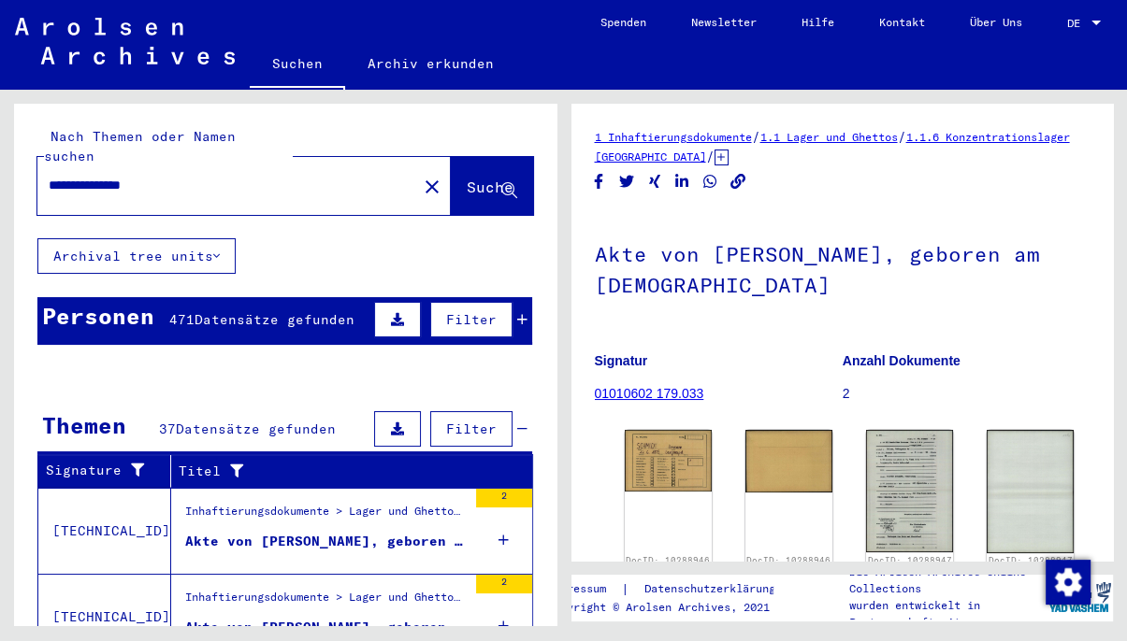
click at [207, 176] on input "**********" at bounding box center [227, 186] width 357 height 20
type input "**********"
